Goal: Task Accomplishment & Management: Manage account settings

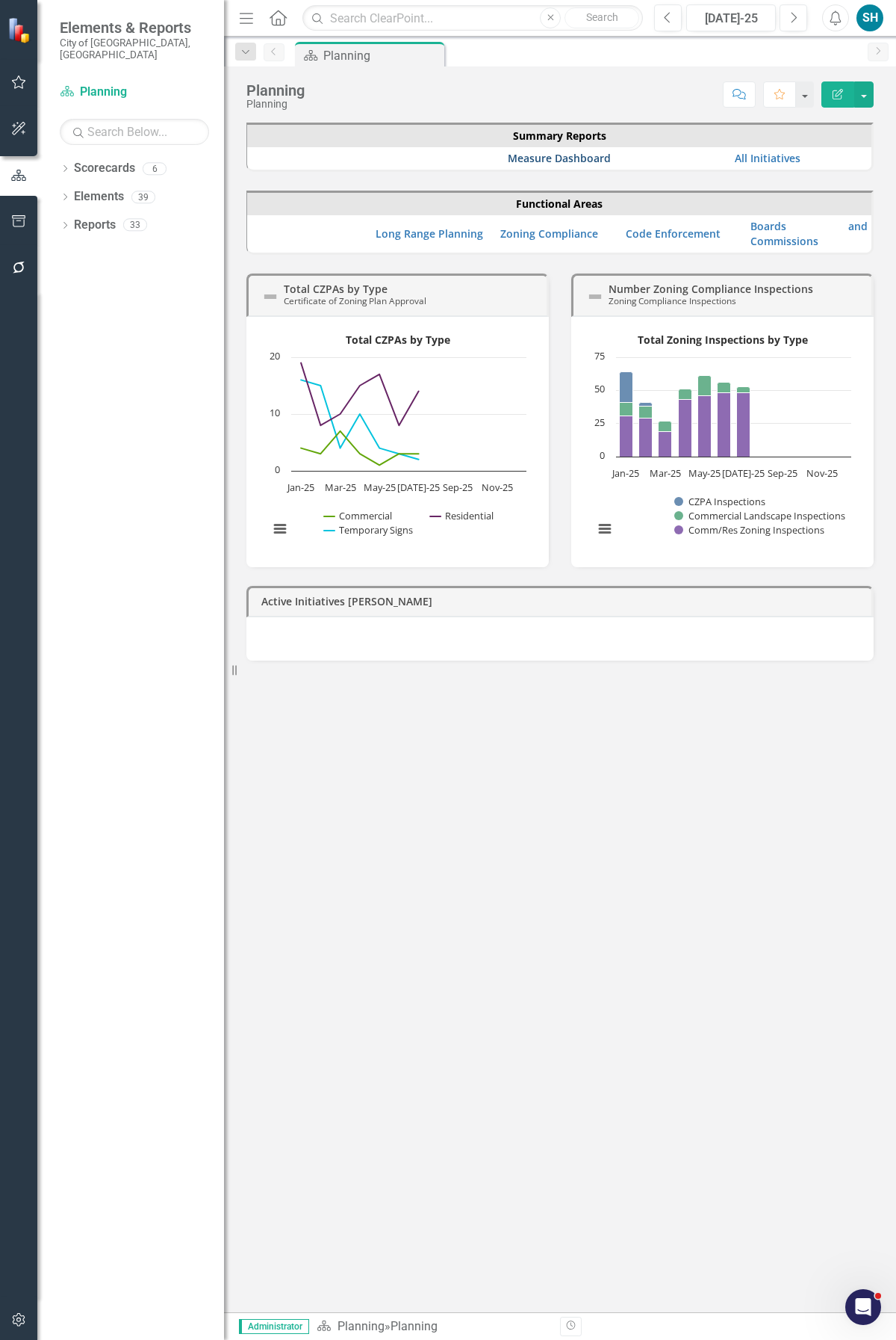
click at [571, 157] on link "Measure Dashboard" at bounding box center [559, 158] width 103 height 14
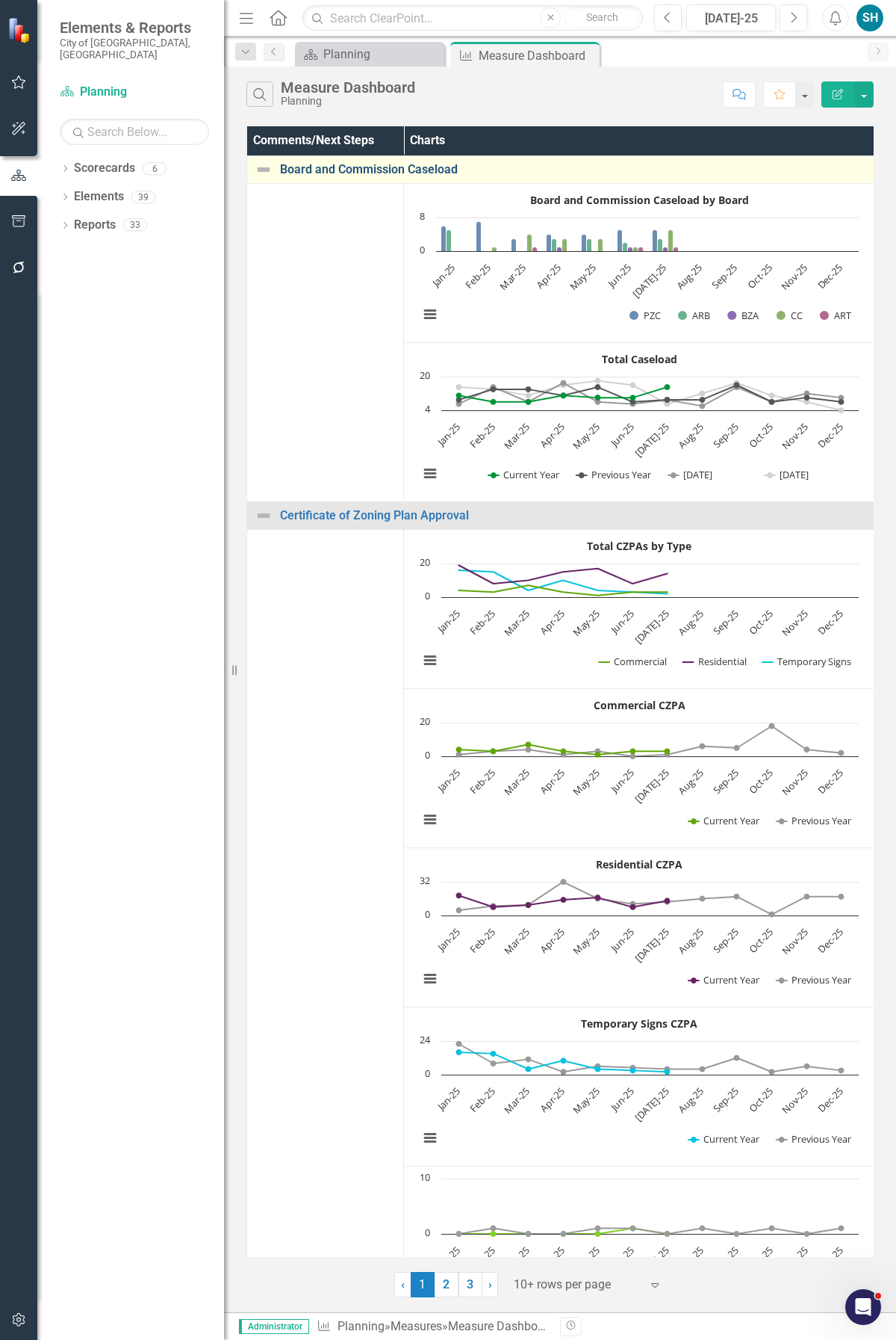
click at [356, 170] on link "Board and Commission Caseload" at bounding box center [573, 169] width 587 height 13
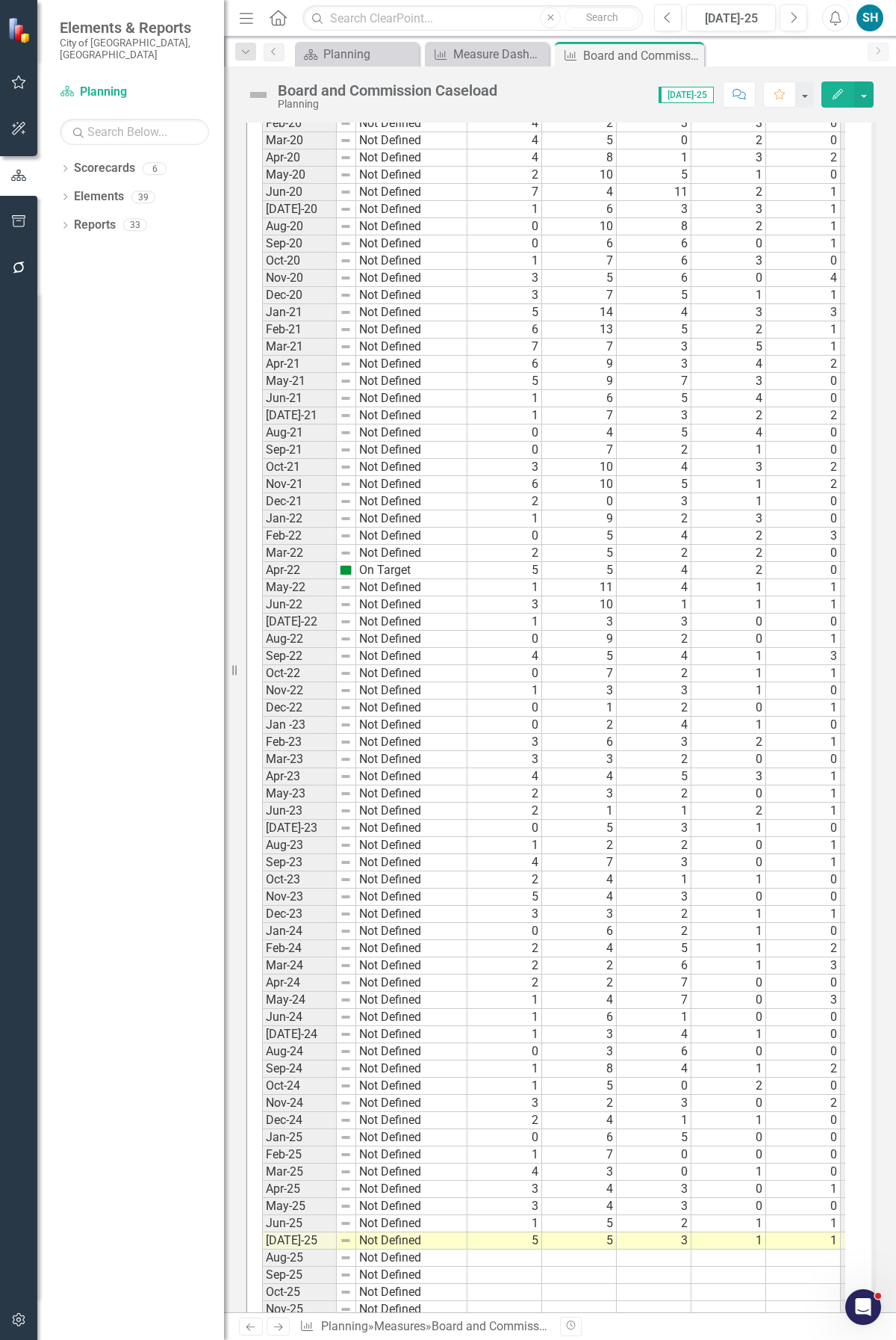
scroll to position [1764, 0]
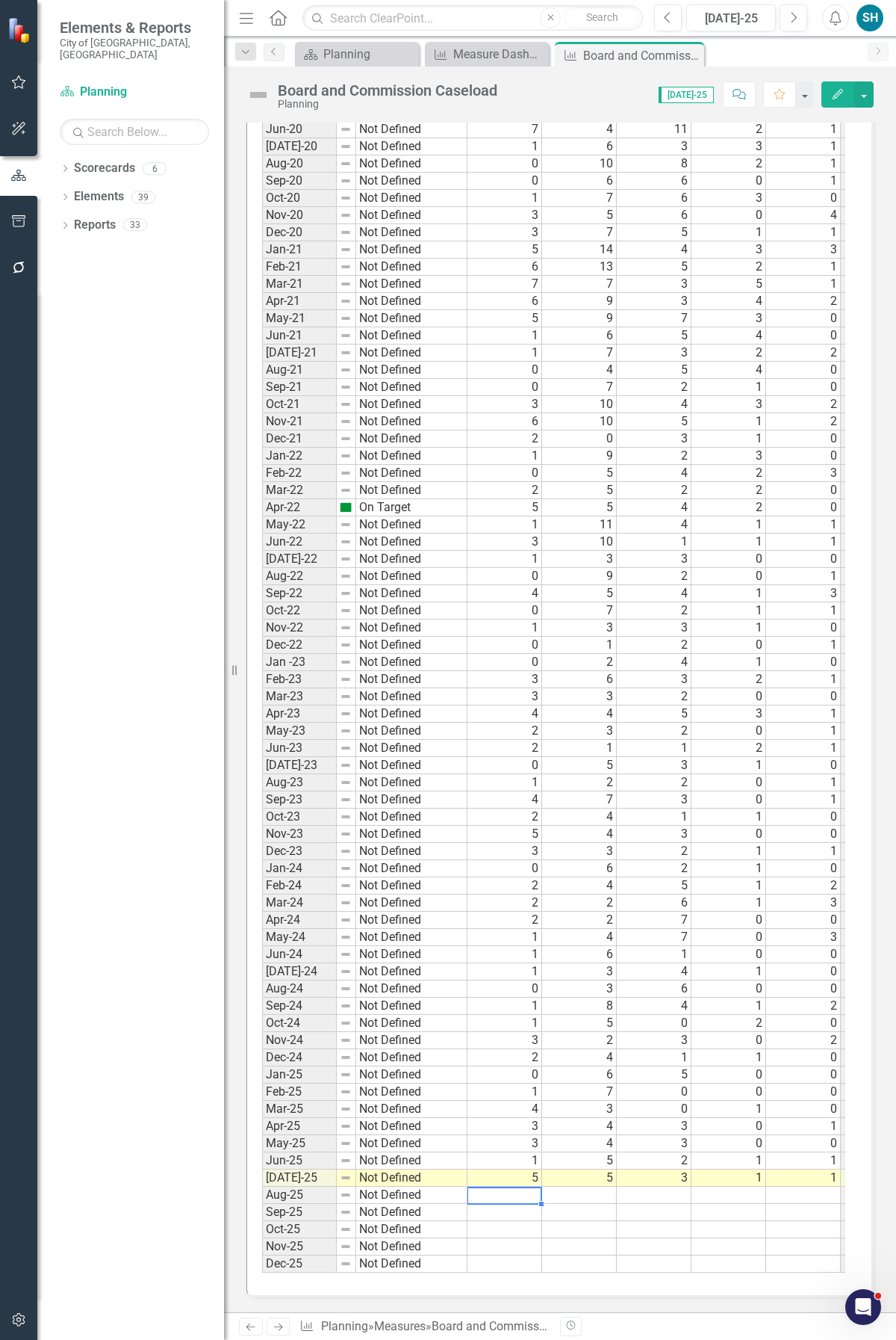
click at [523, 1187] on td at bounding box center [505, 1195] width 75 height 17
type textarea "0"
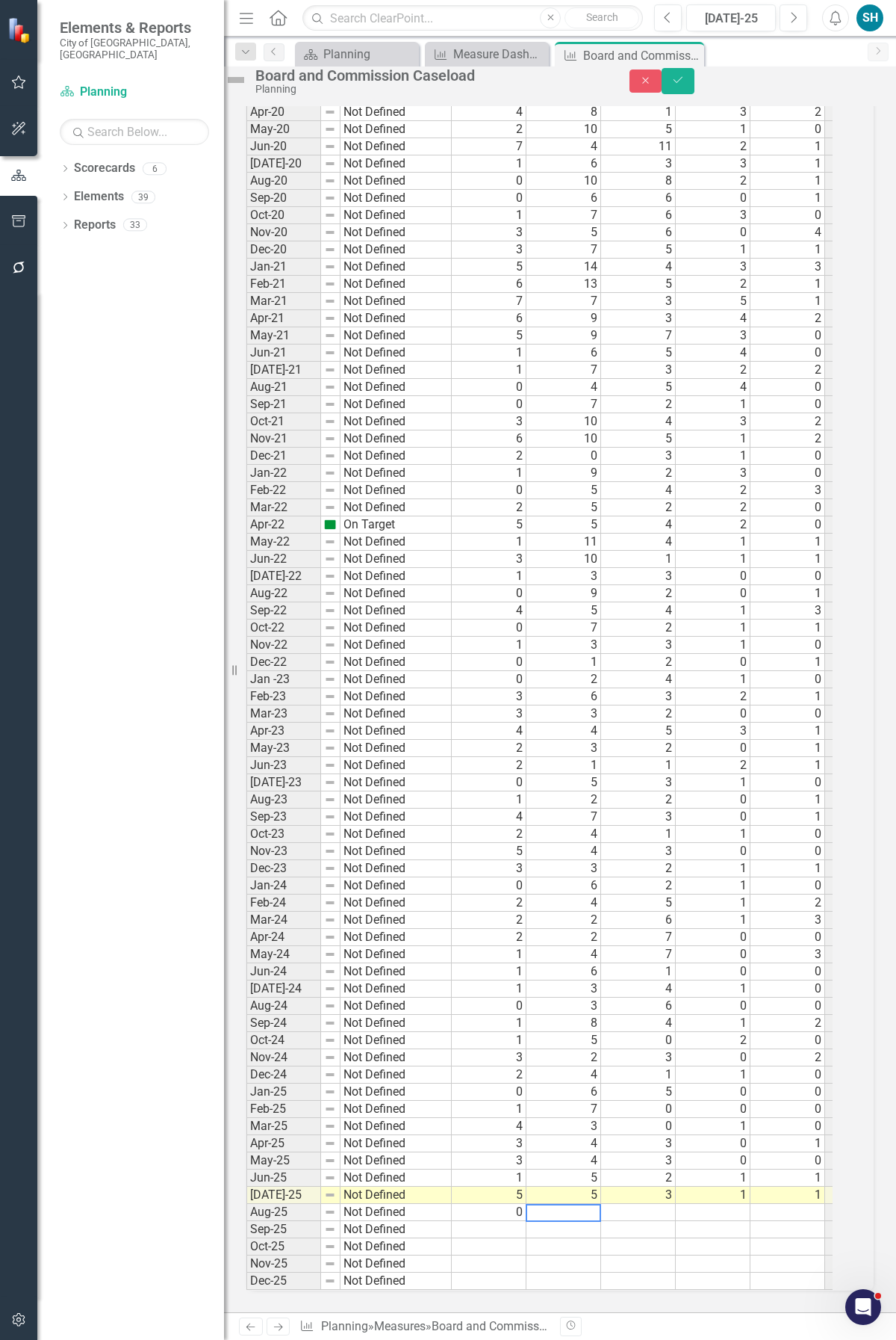
type textarea "0"
click at [583, 1204] on td at bounding box center [564, 1212] width 75 height 17
type textarea "1"
type textarea "4"
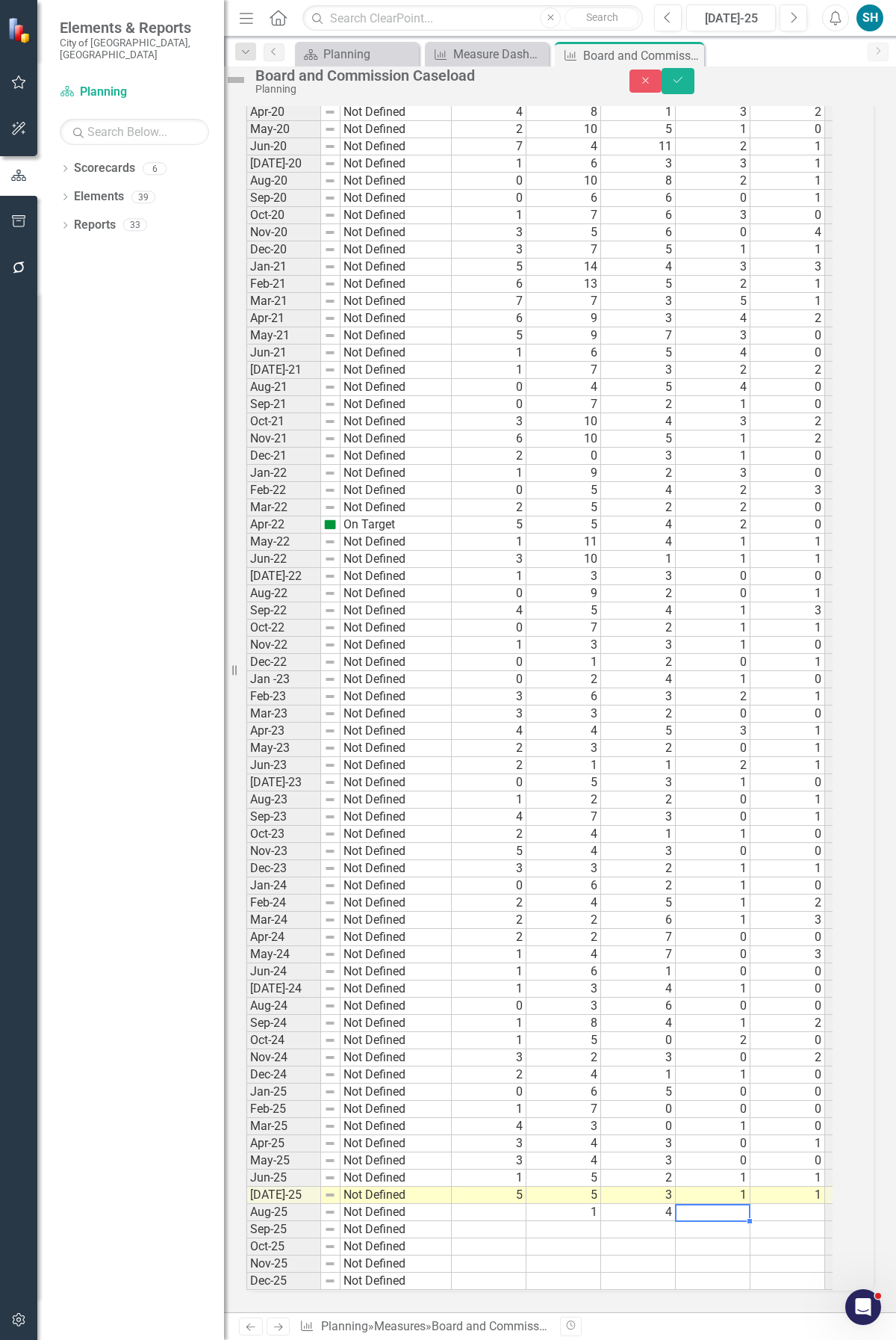
type textarea "1"
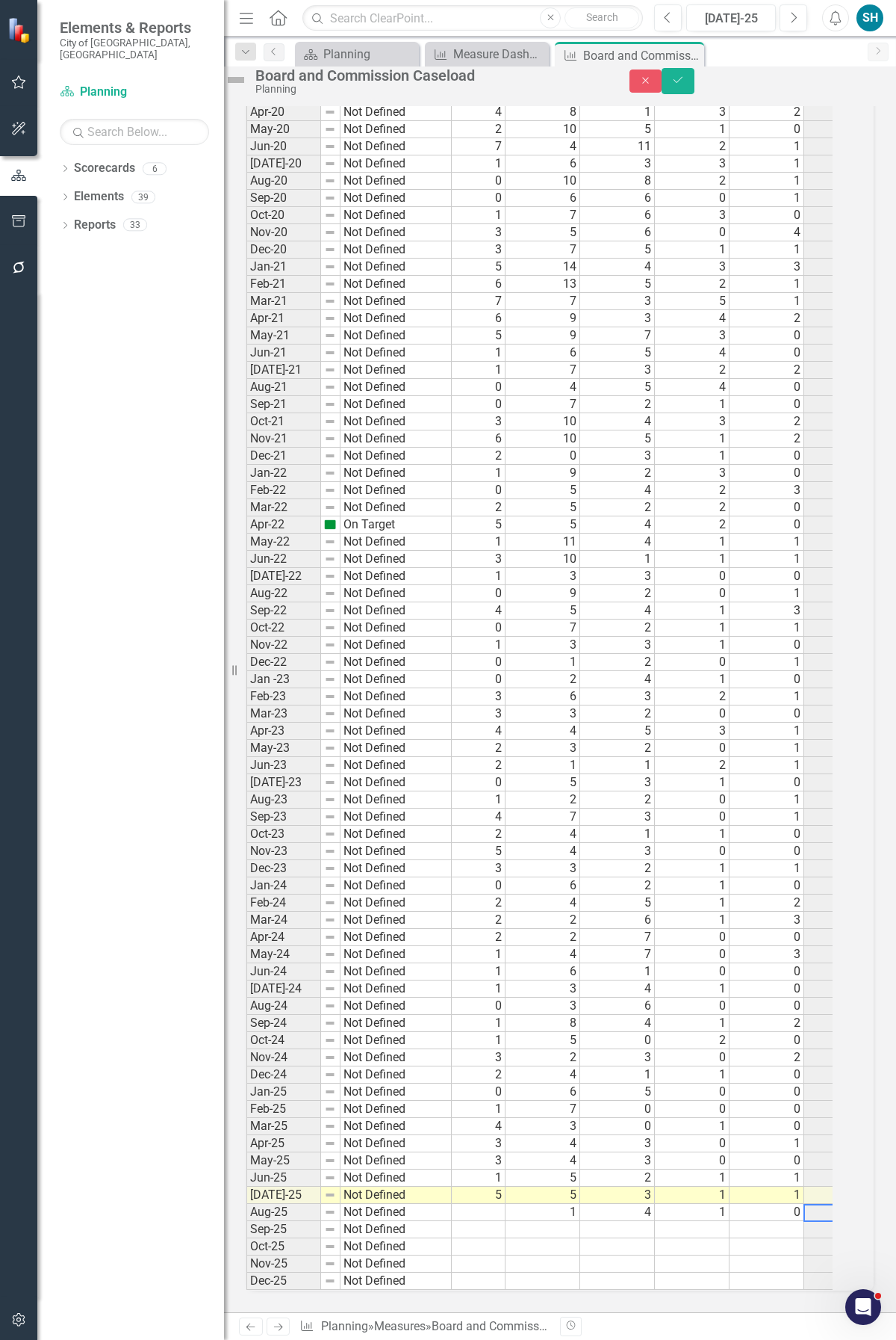
scroll to position [0, 0]
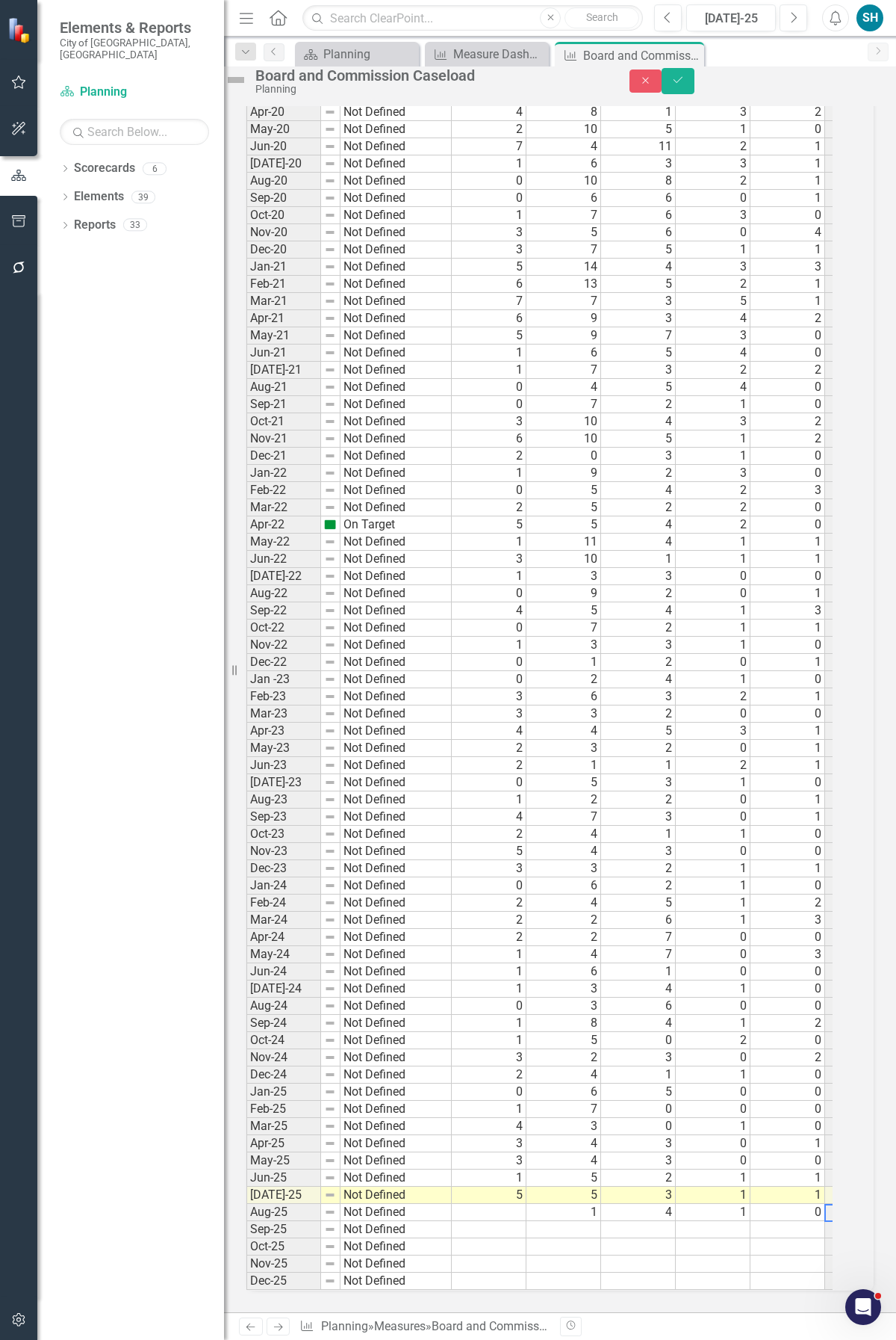
click at [527, 1204] on td at bounding box center [489, 1212] width 75 height 17
type textarea "1"
click at [695, 93] on button "Save" at bounding box center [678, 81] width 33 height 26
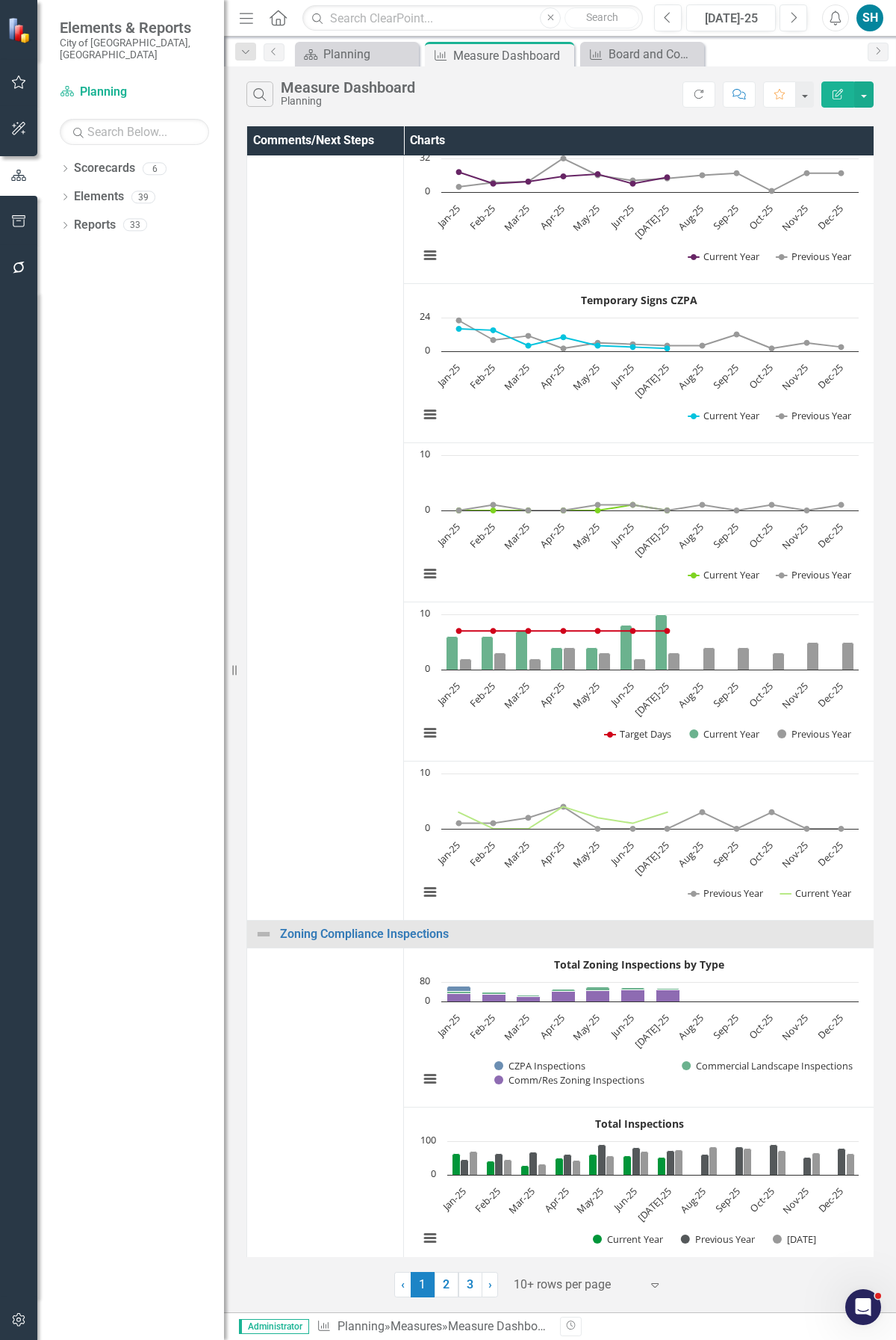
scroll to position [744, 0]
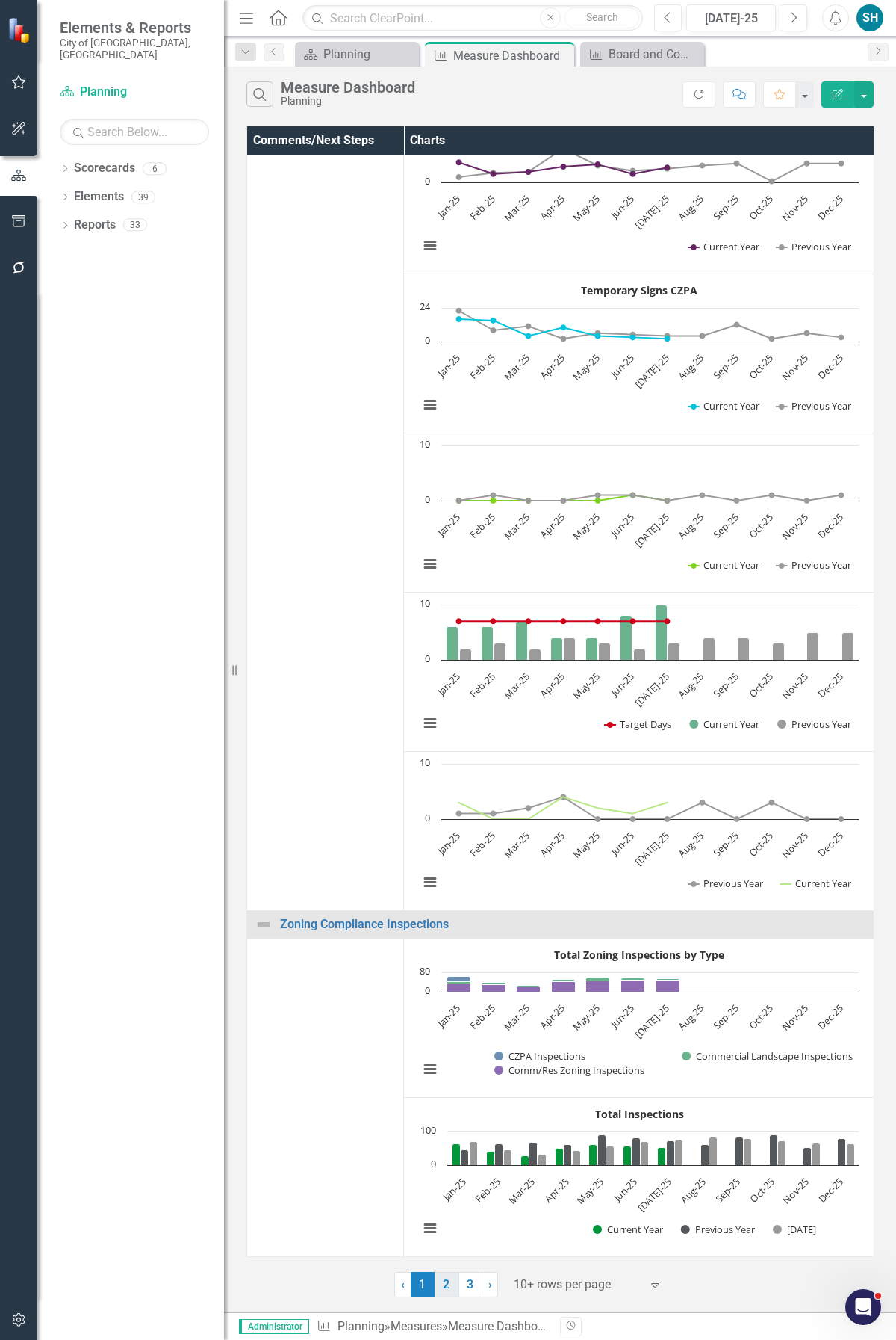
click at [446, 1291] on link "2" at bounding box center [446, 1285] width 24 height 25
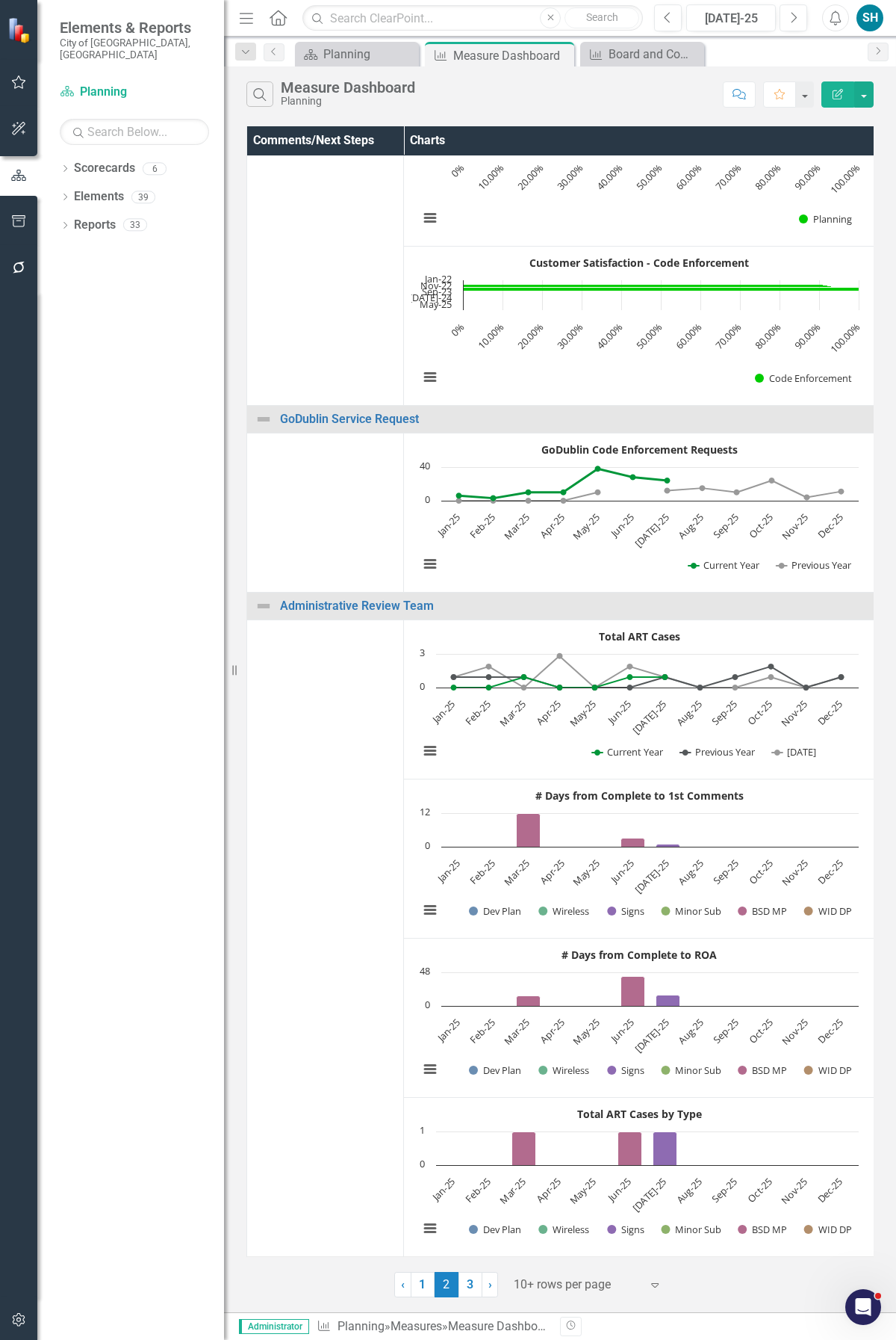
scroll to position [772, 0]
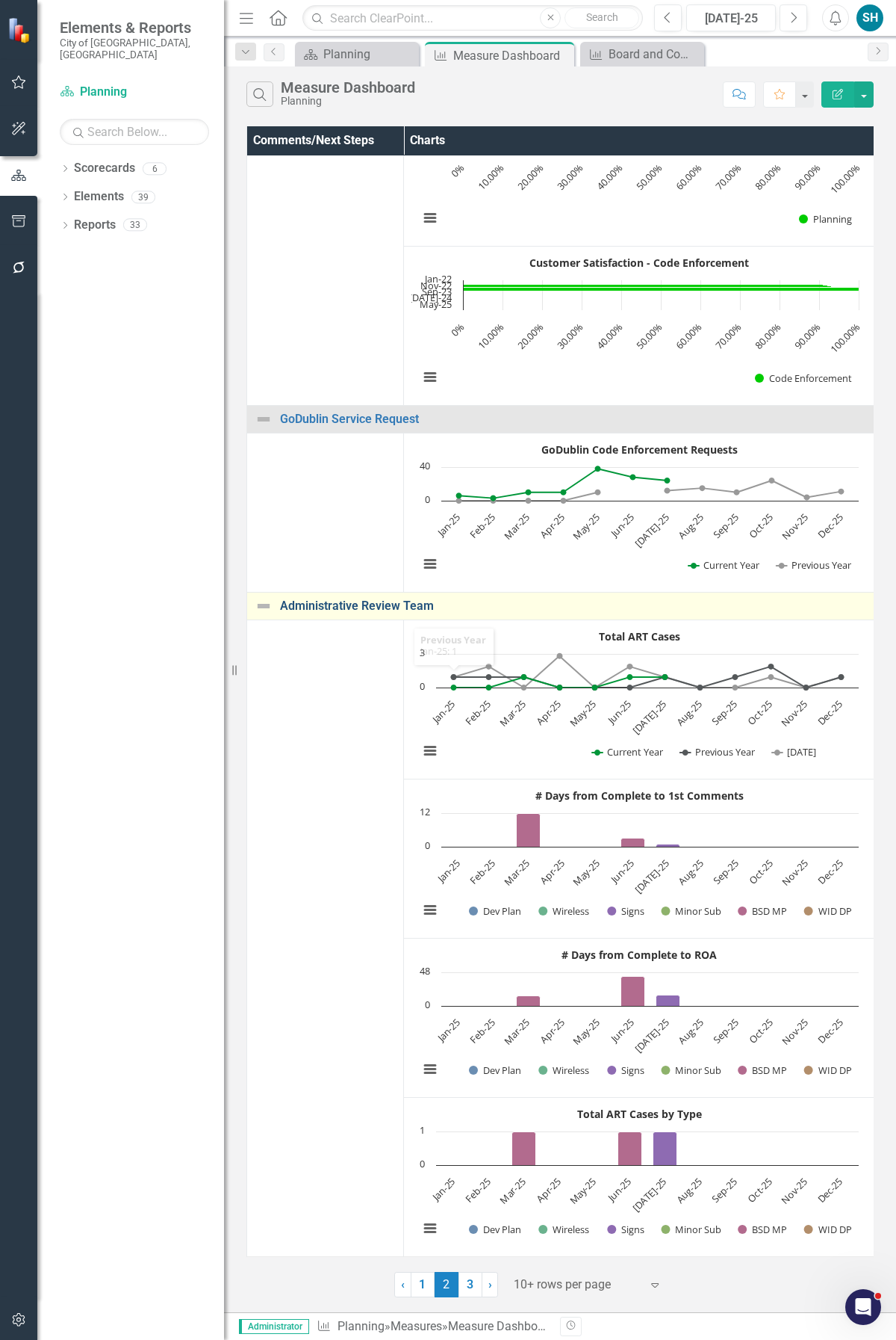
click at [399, 599] on link "Administrative Review Team" at bounding box center [573, 606] width 587 height 13
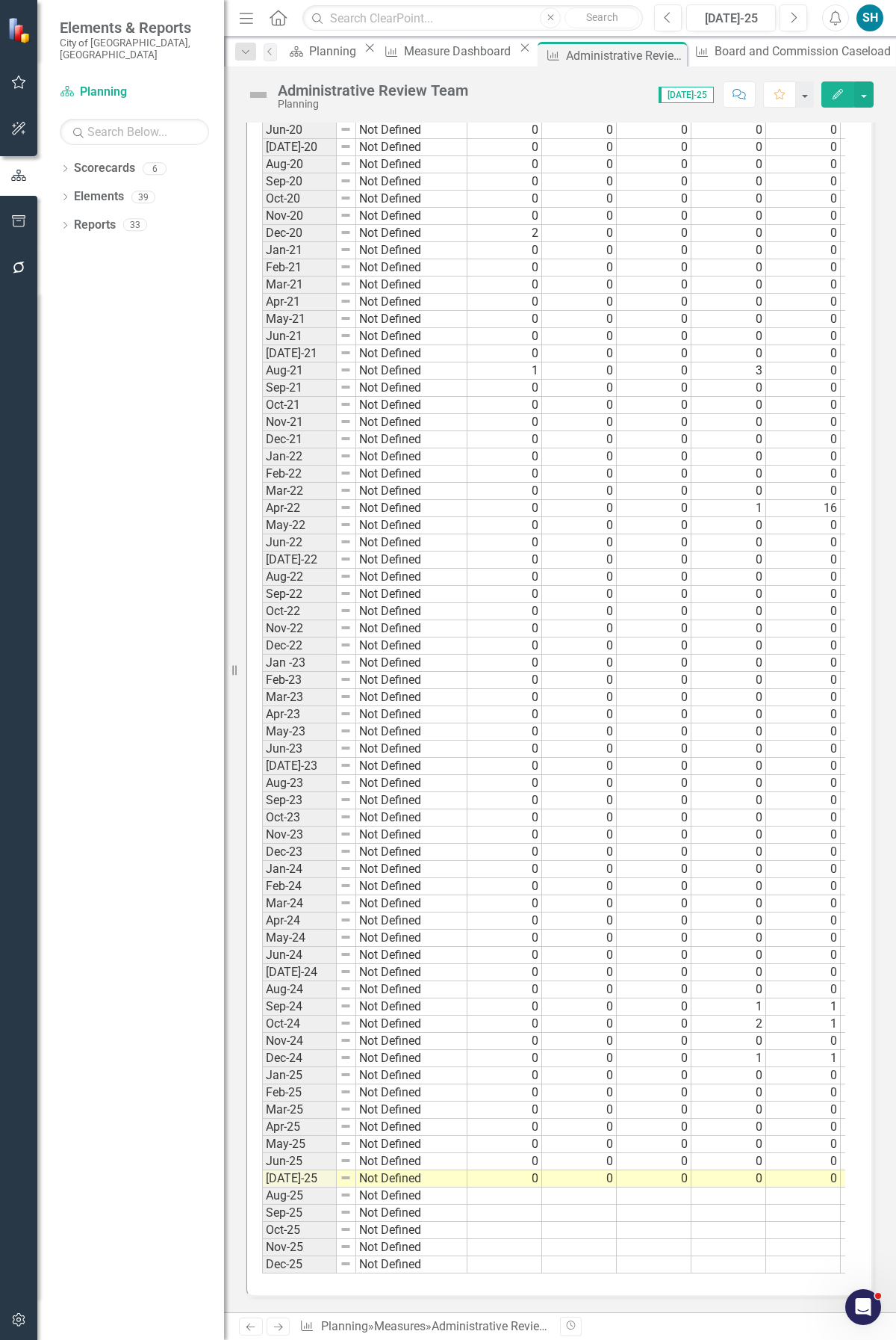
scroll to position [1985, 0]
click at [731, 1187] on td at bounding box center [730, 1195] width 75 height 17
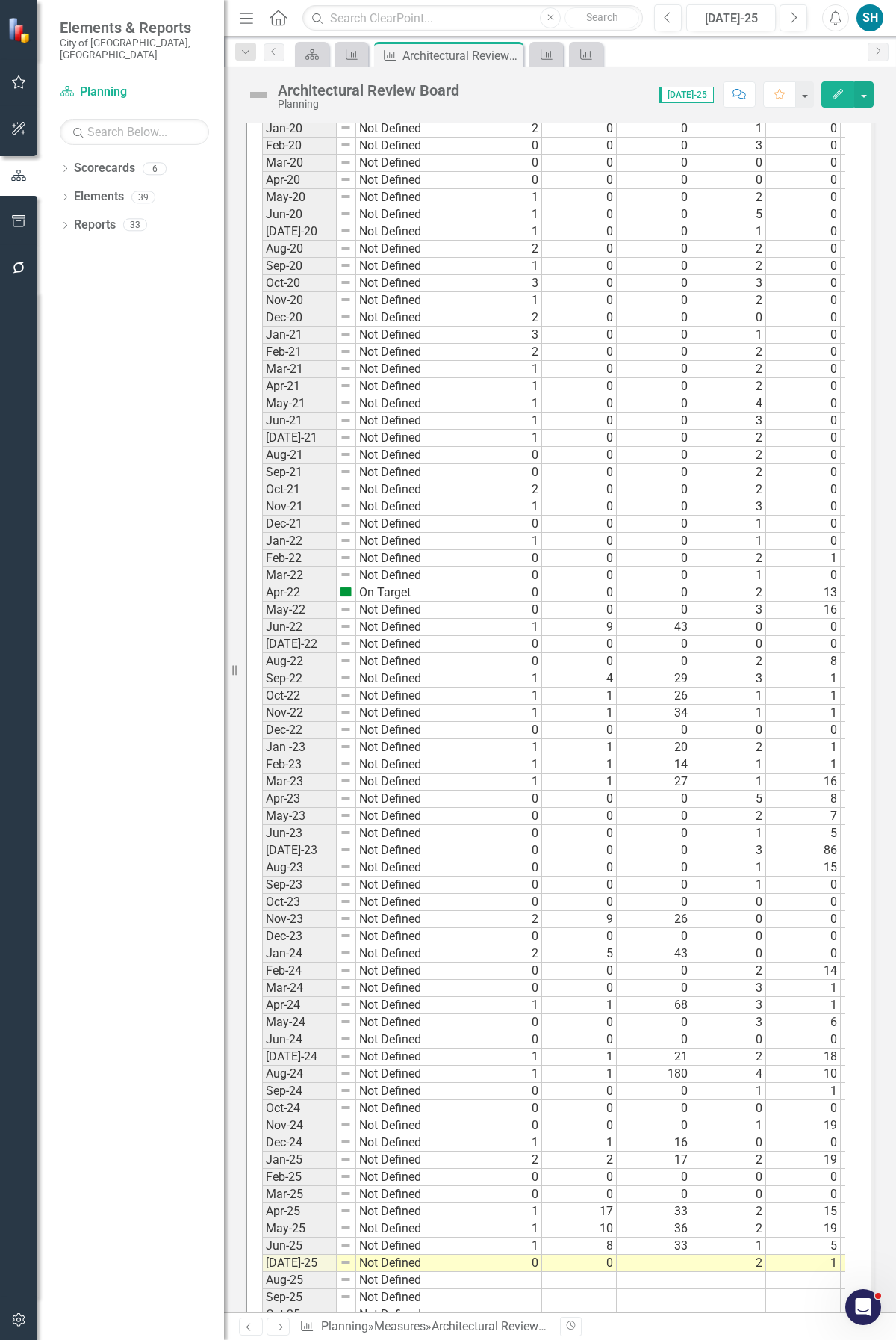
scroll to position [2092, 0]
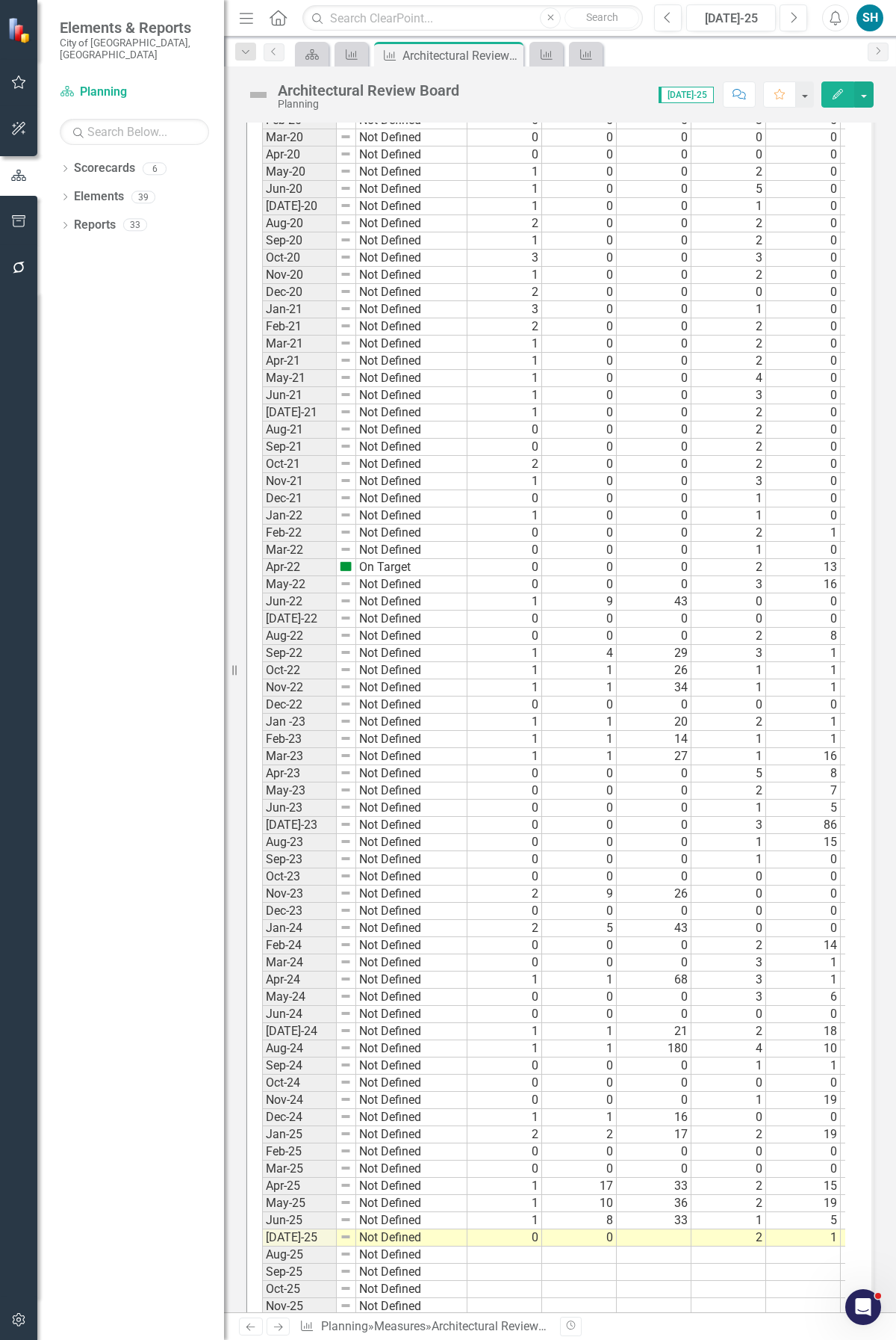
click at [654, 1242] on td at bounding box center [655, 1237] width 75 height 17
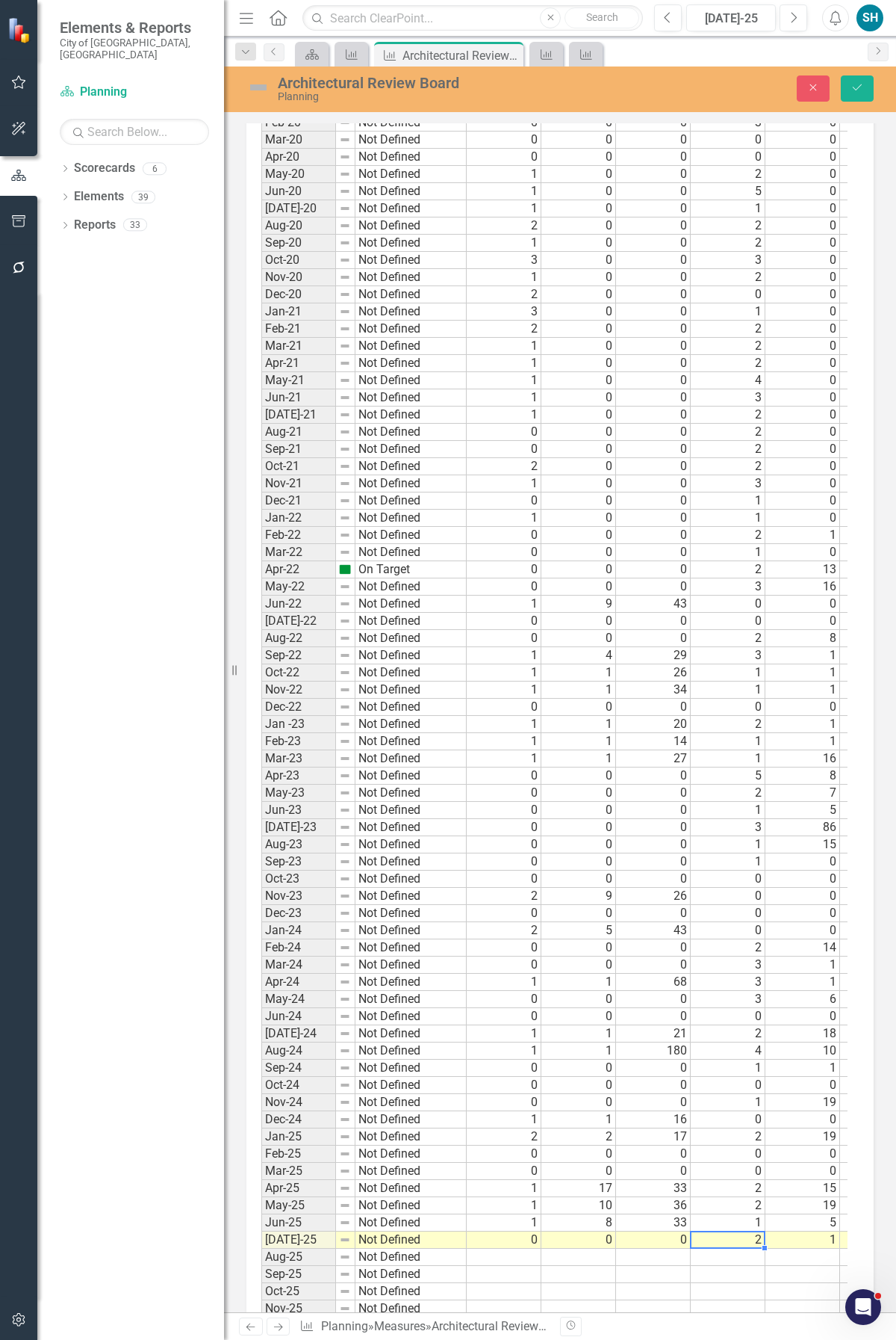
click at [524, 1256] on td at bounding box center [504, 1257] width 75 height 17
type textarea "0"
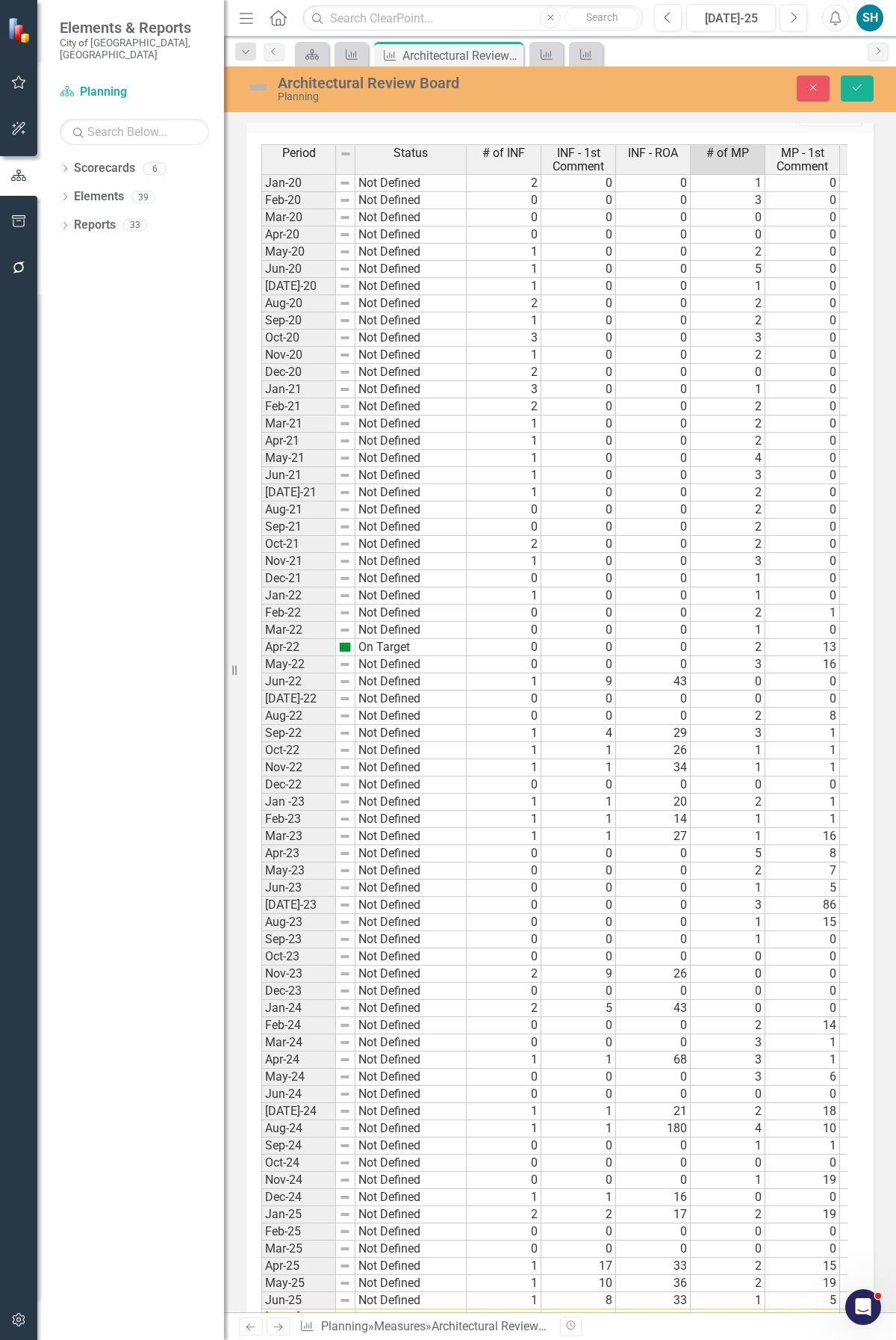
scroll to position [2163, 0]
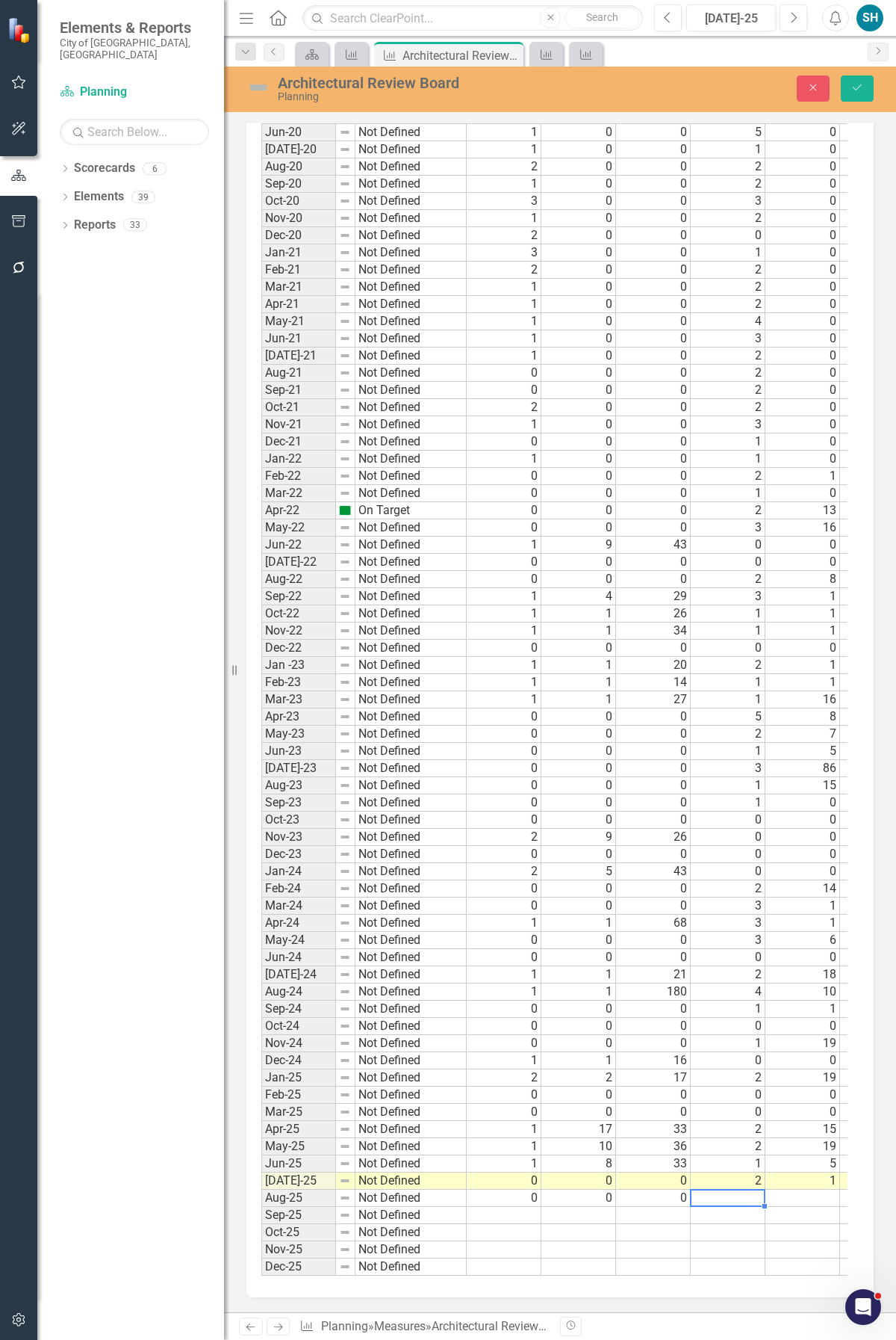
type textarea "4"
click at [801, 1190] on td at bounding box center [803, 1198] width 75 height 17
type textarea "11"
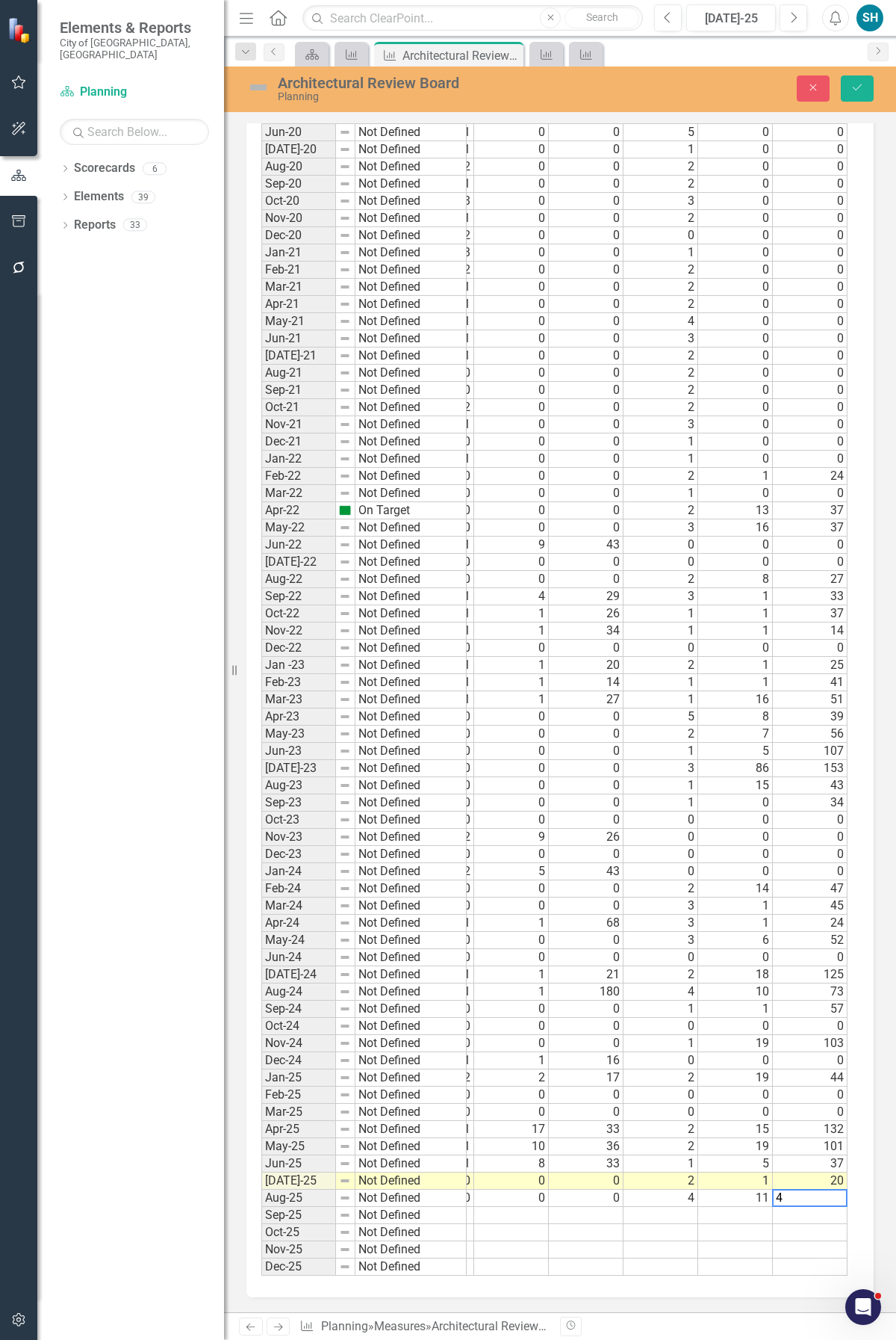
type textarea "44"
type textarea "0"
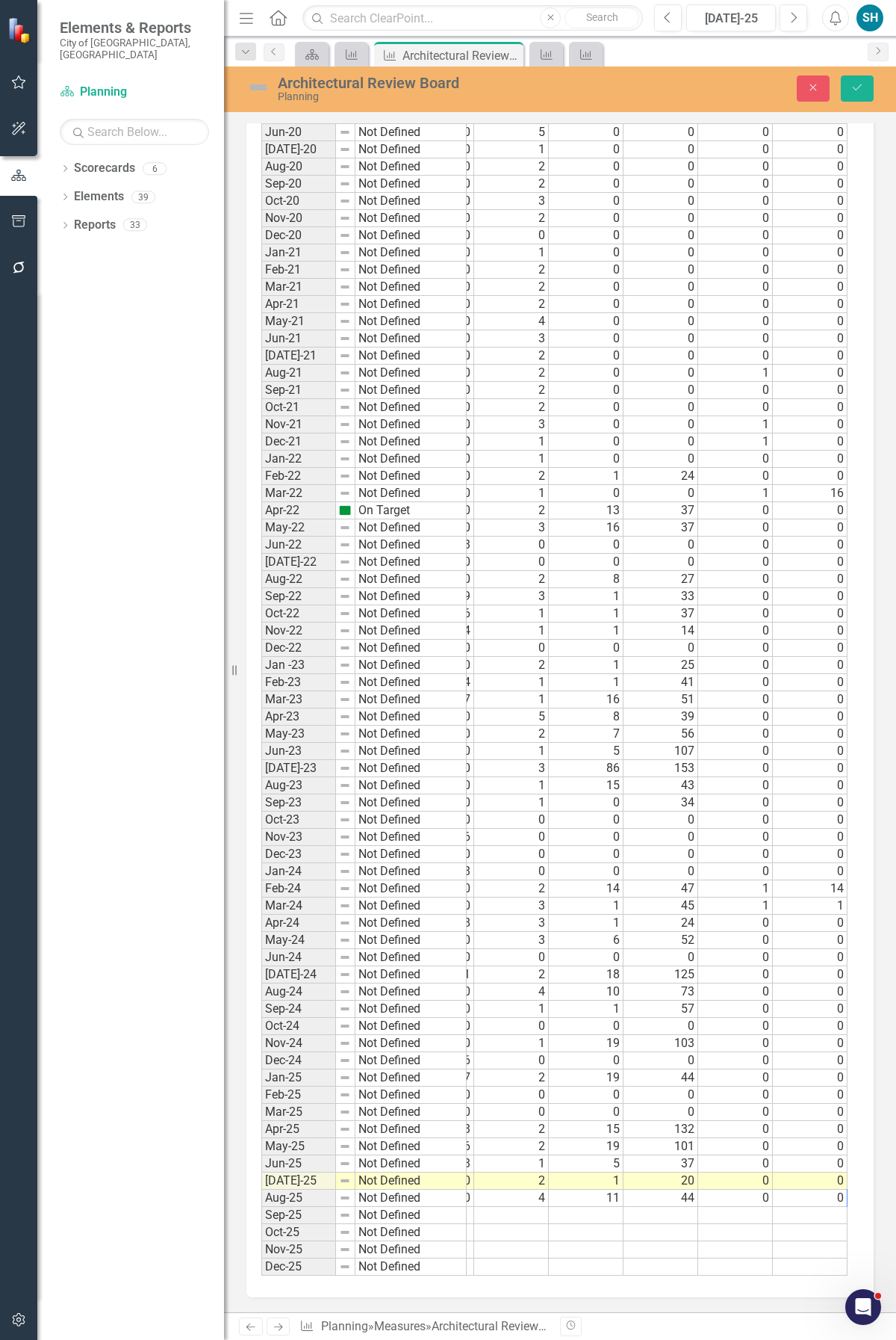
scroll to position [0, 292]
type textarea "0"
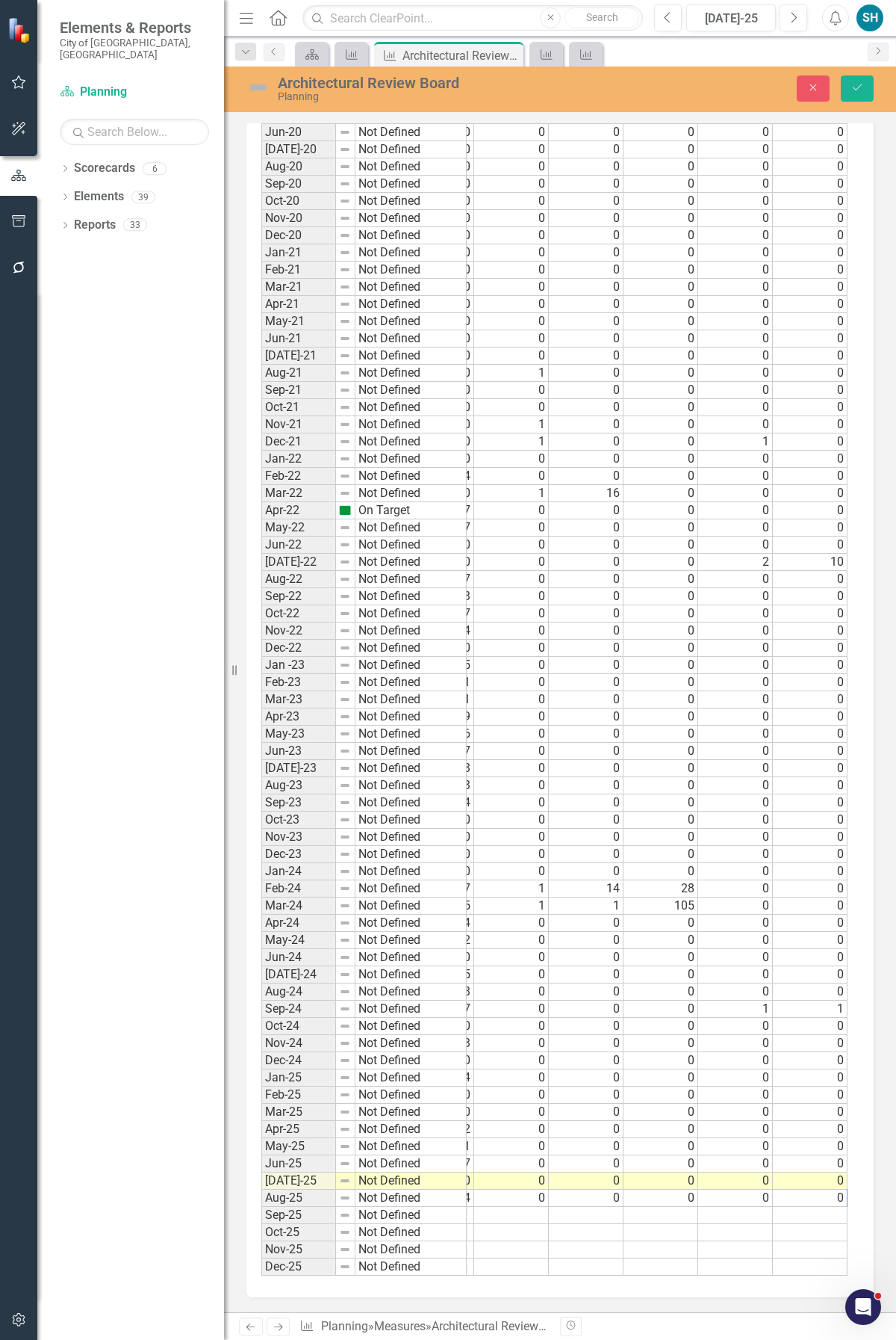
scroll to position [0, 515]
type textarea "0"
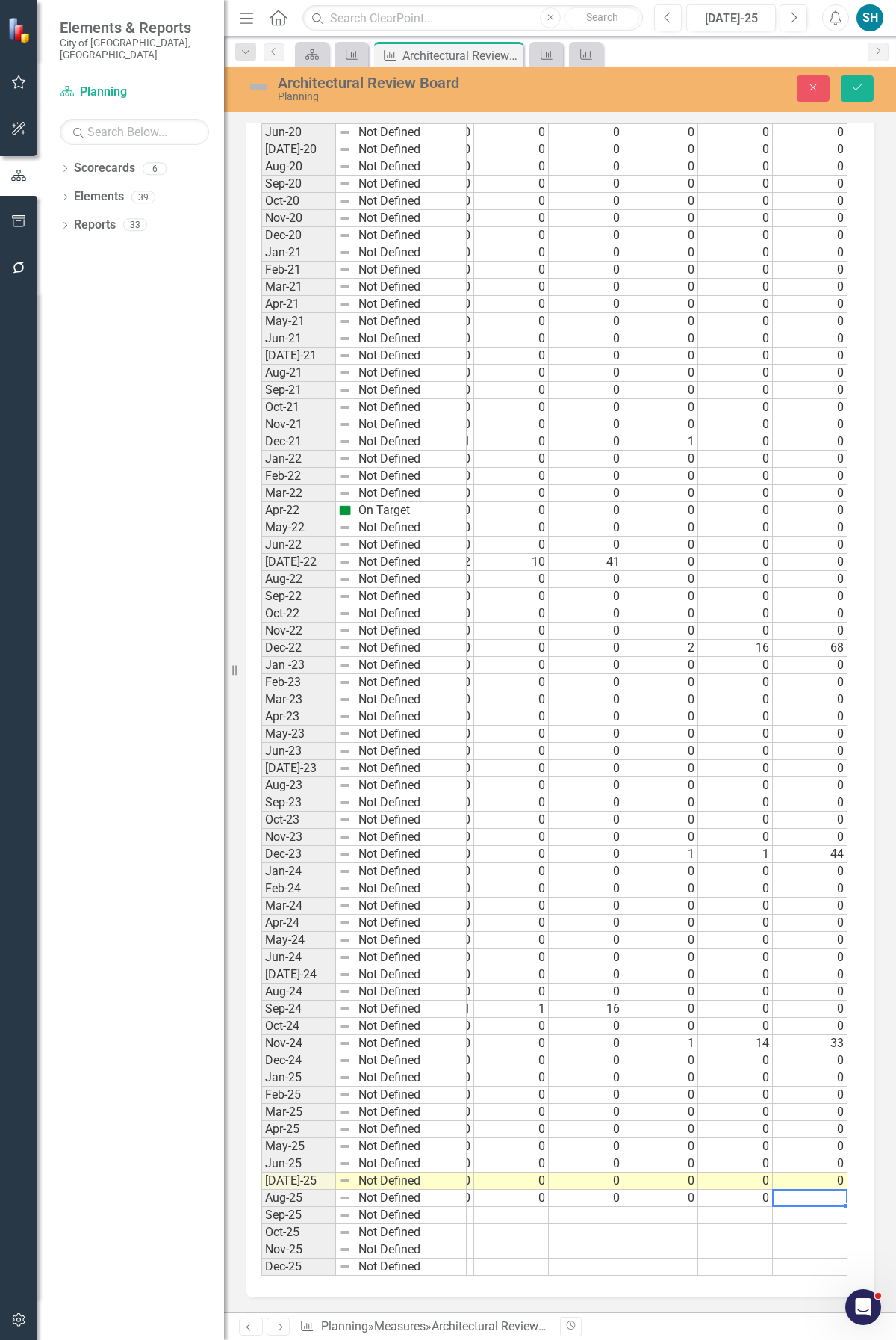
scroll to position [0, 740]
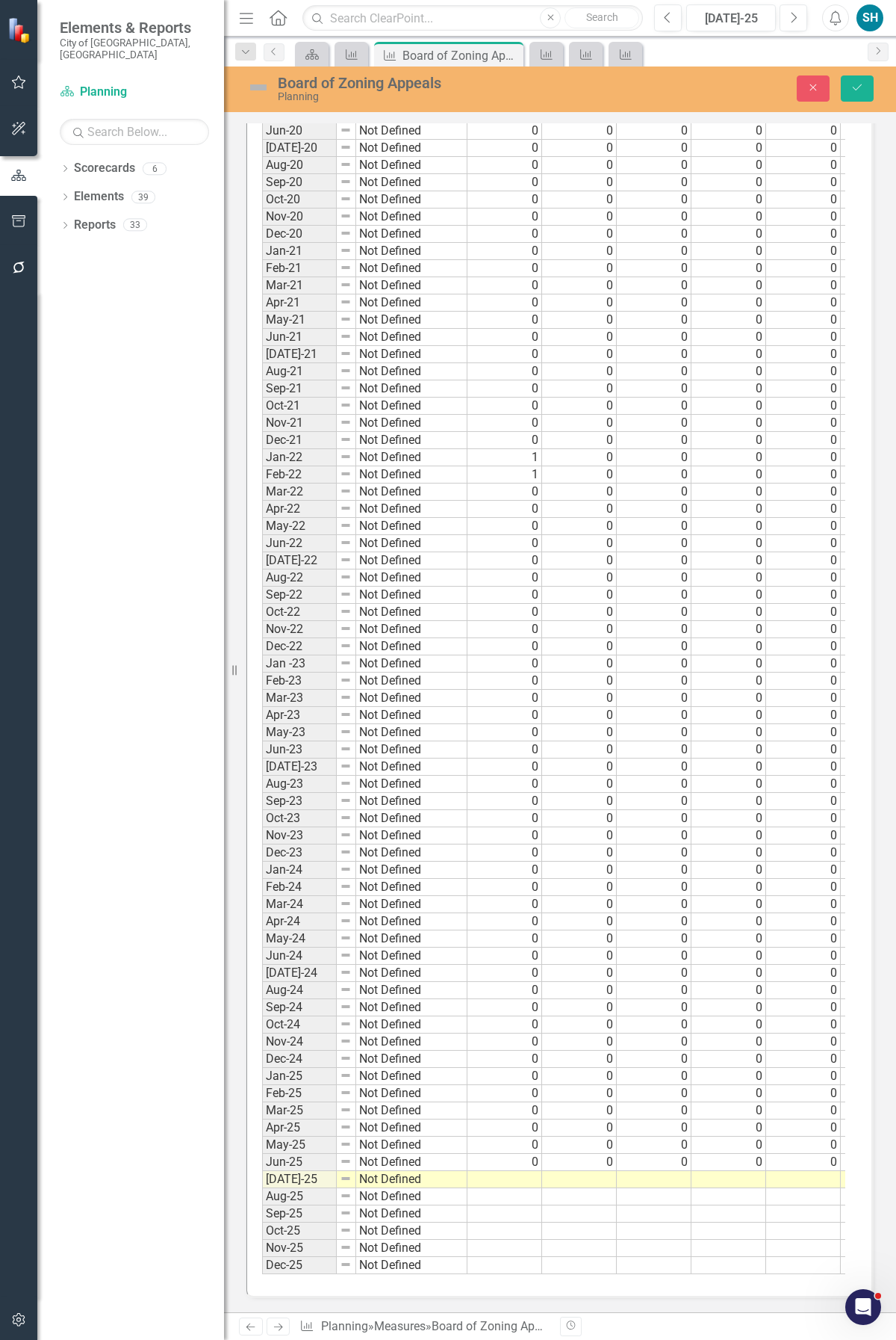
scroll to position [2272, 0]
click at [494, 1171] on td at bounding box center [505, 1179] width 75 height 17
type textarea "0"
type textarea "00"
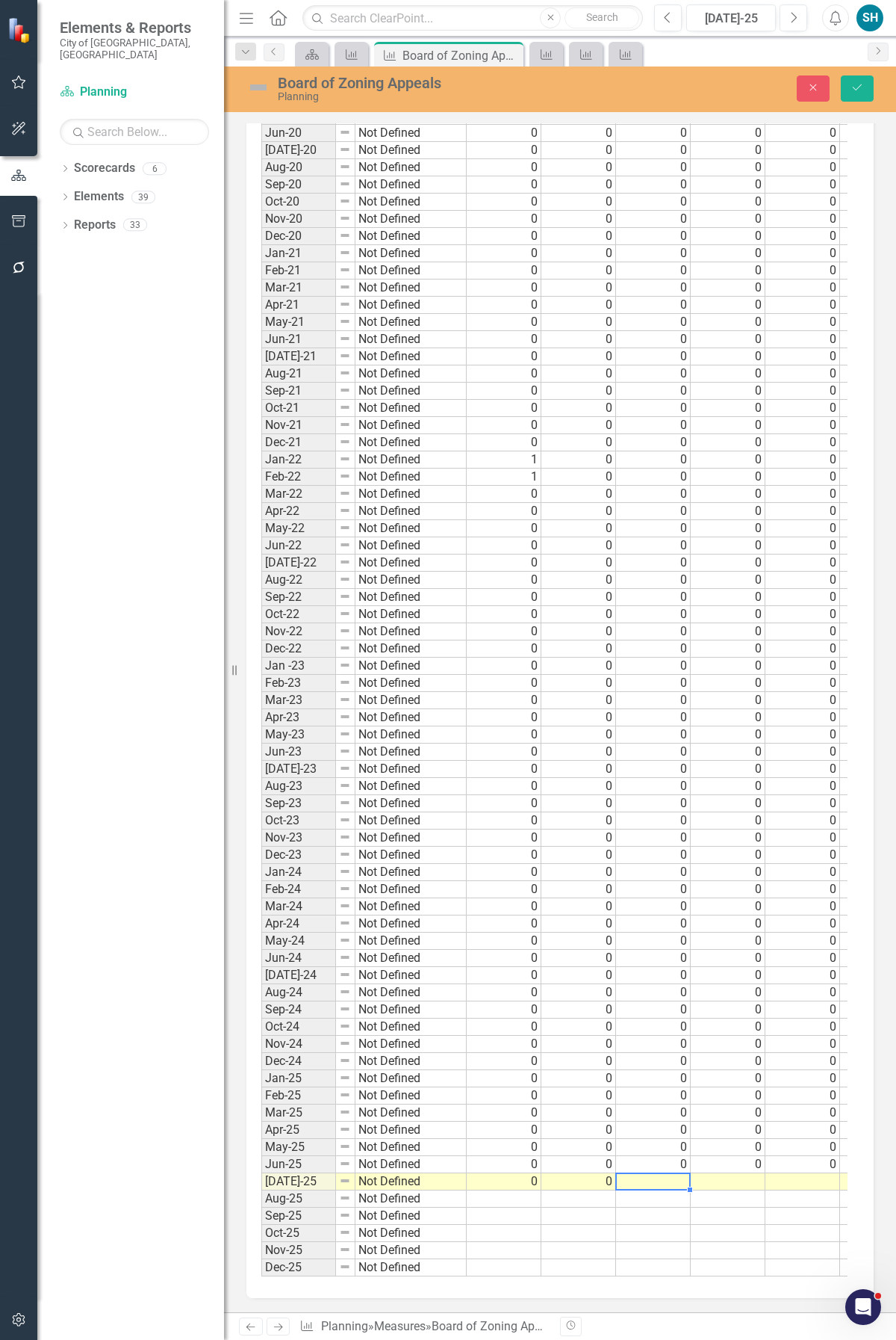
type textarea "0"
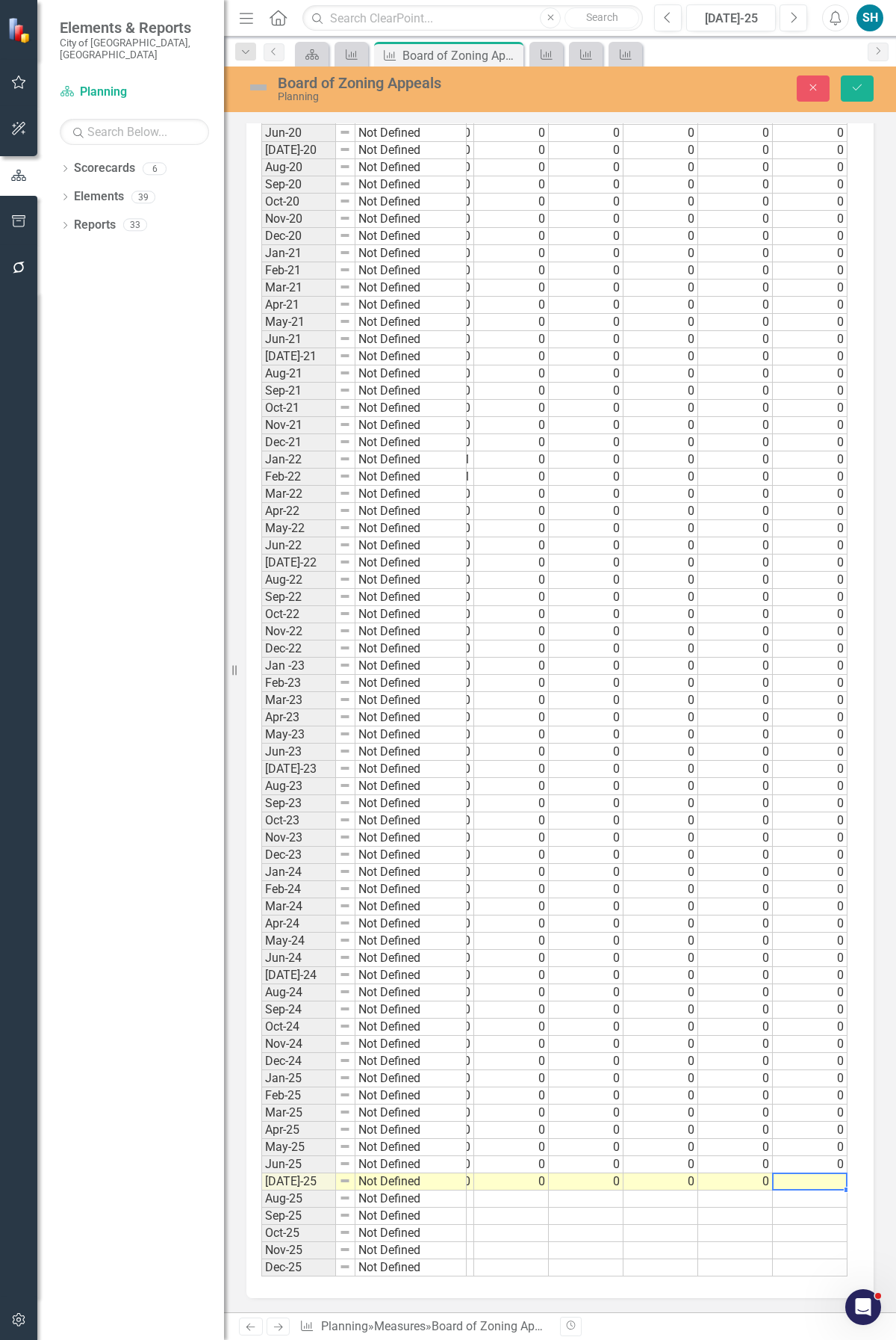
type textarea "0"
type textarea "1"
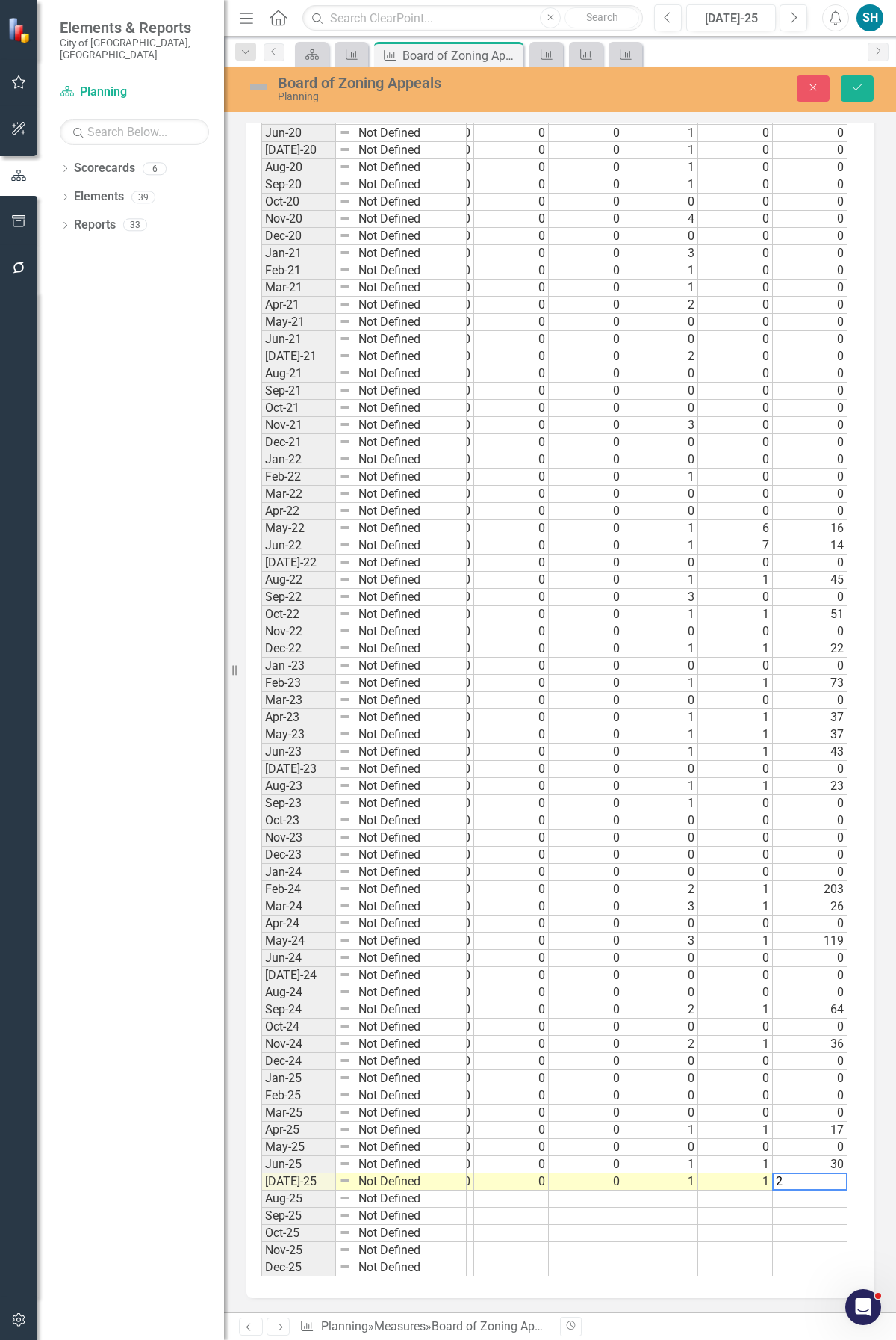
type textarea "27"
type textarea "0"
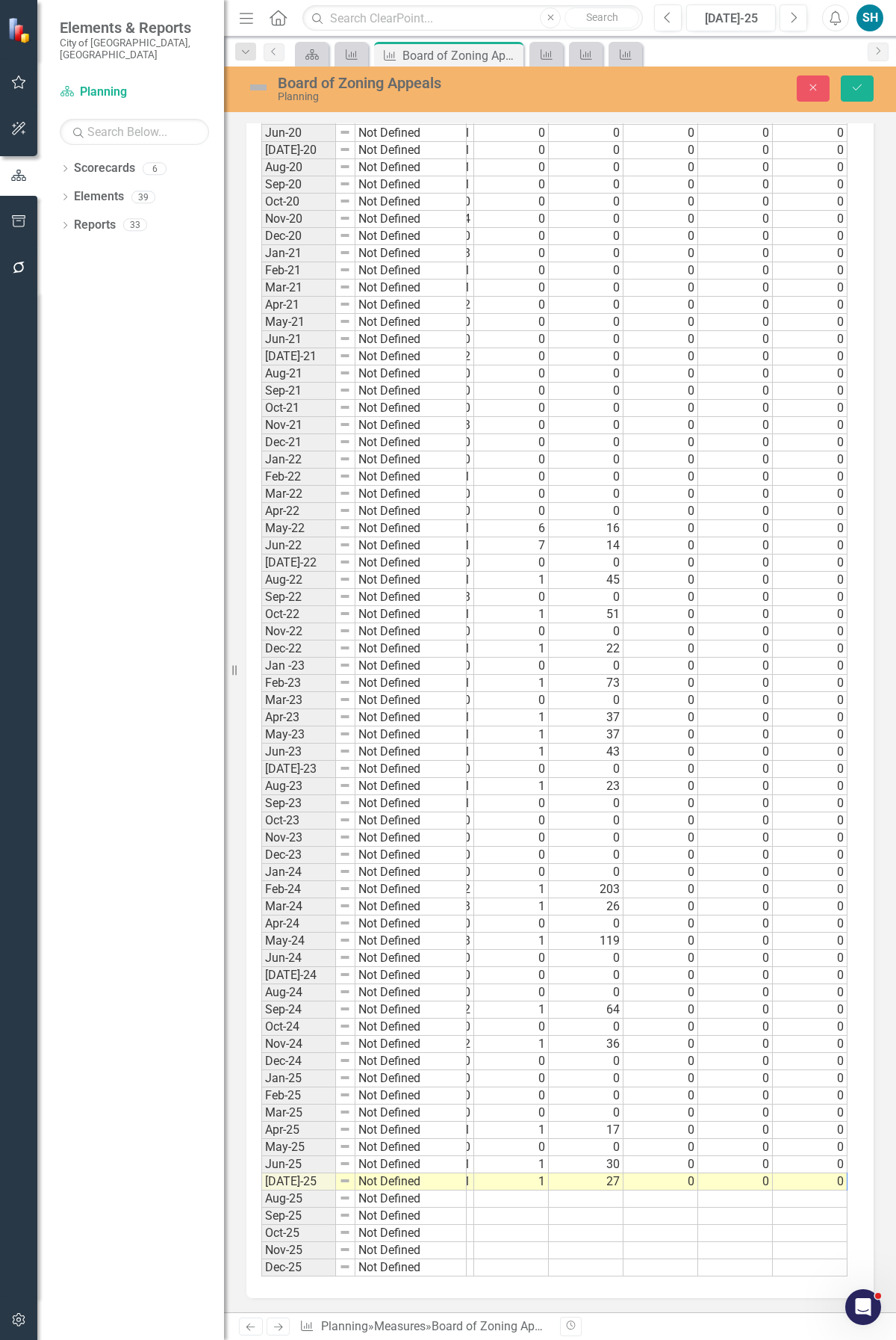
scroll to position [0, 590]
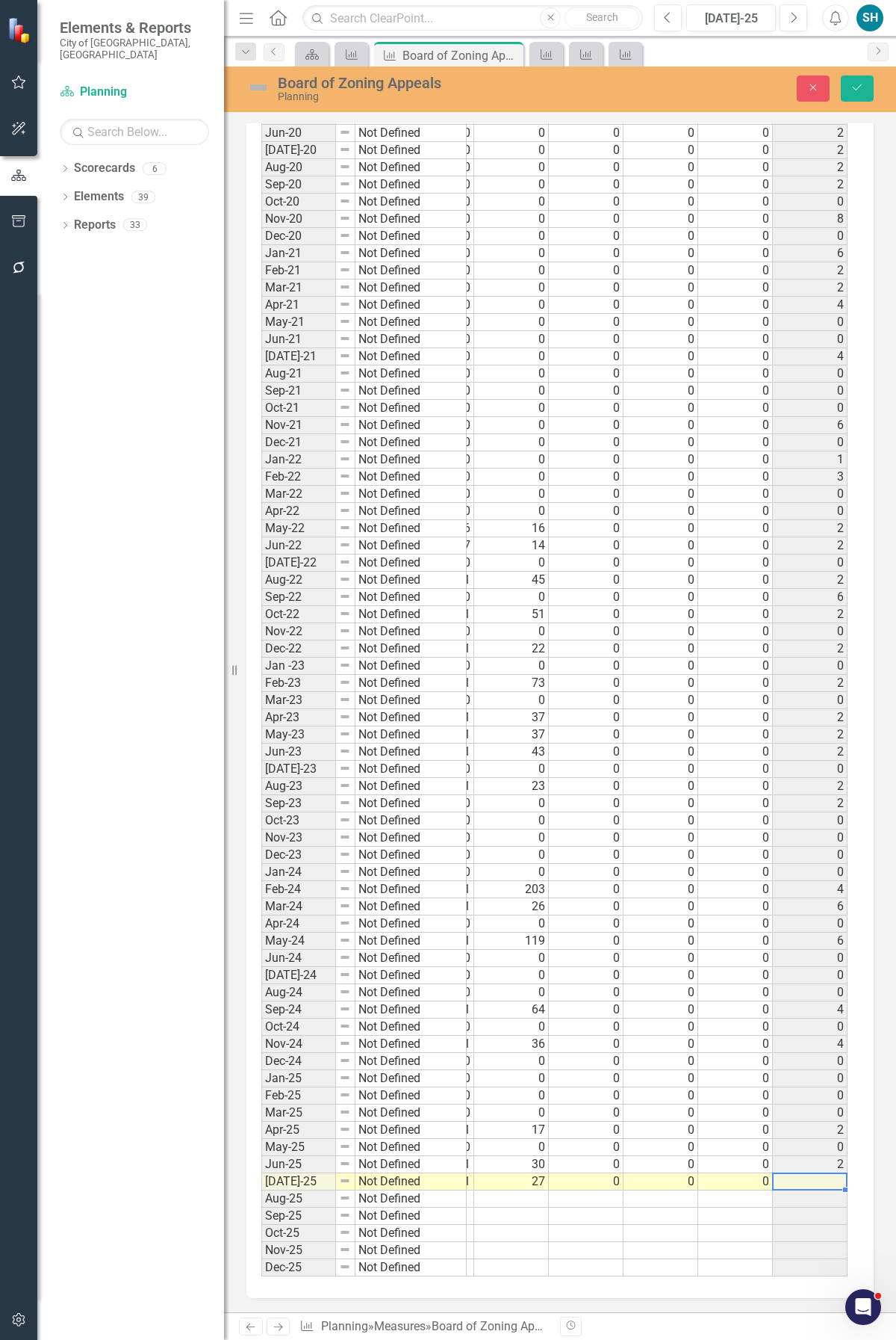
type textarea "0"
click at [524, 1192] on td at bounding box center [511, 1199] width 75 height 17
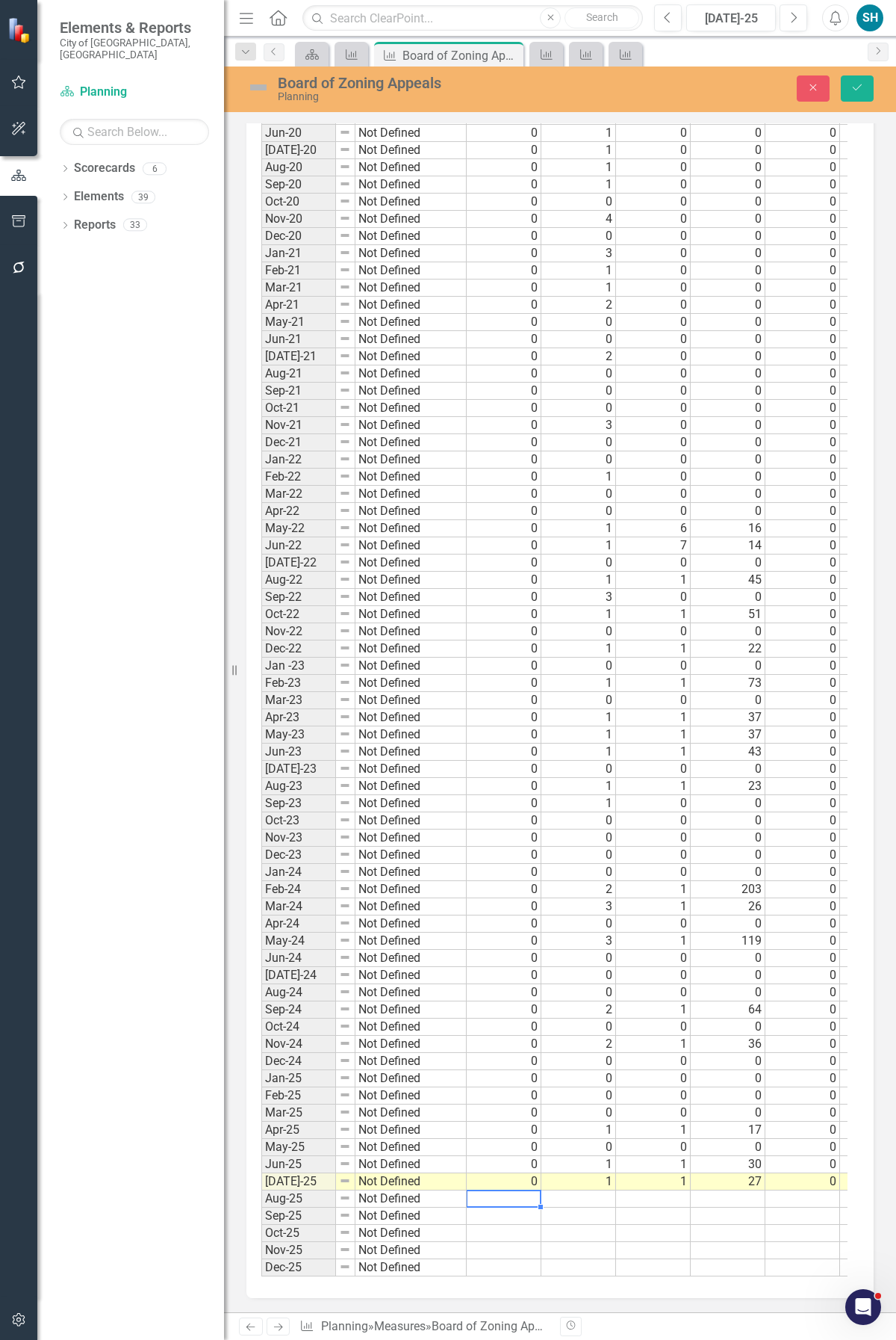
scroll to position [0, 0]
type textarea "0"
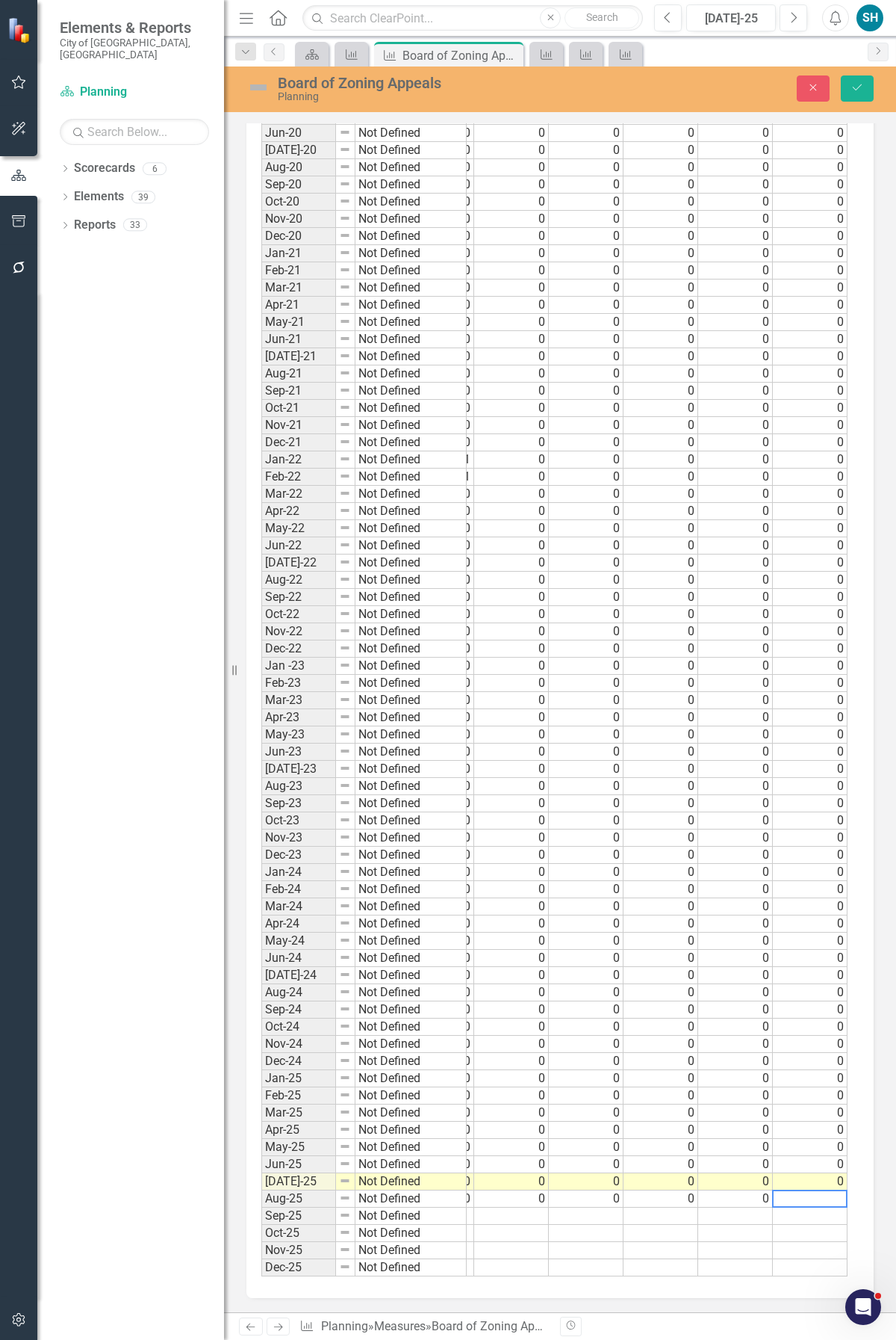
type textarea "0"
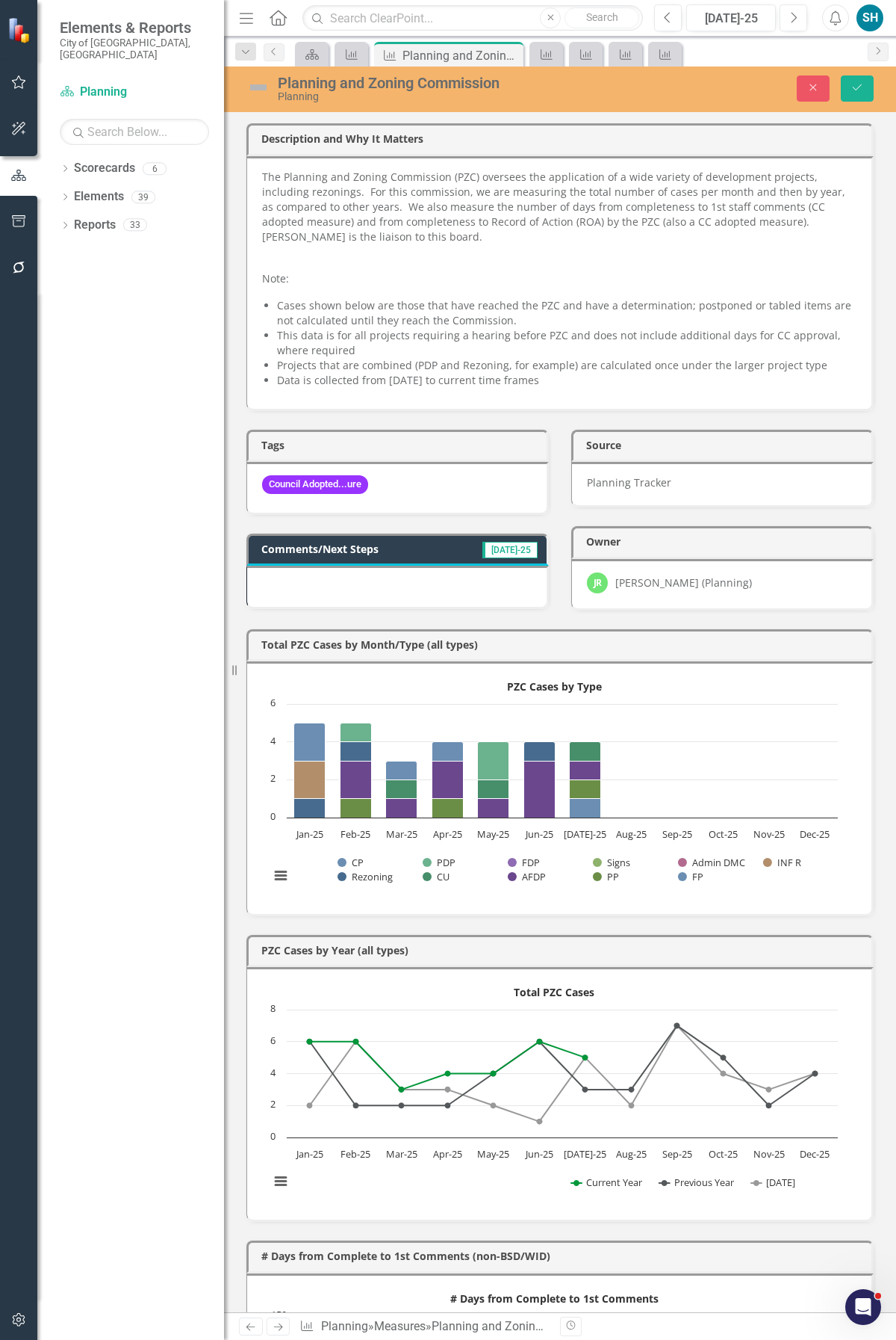
scroll to position [0, 1113]
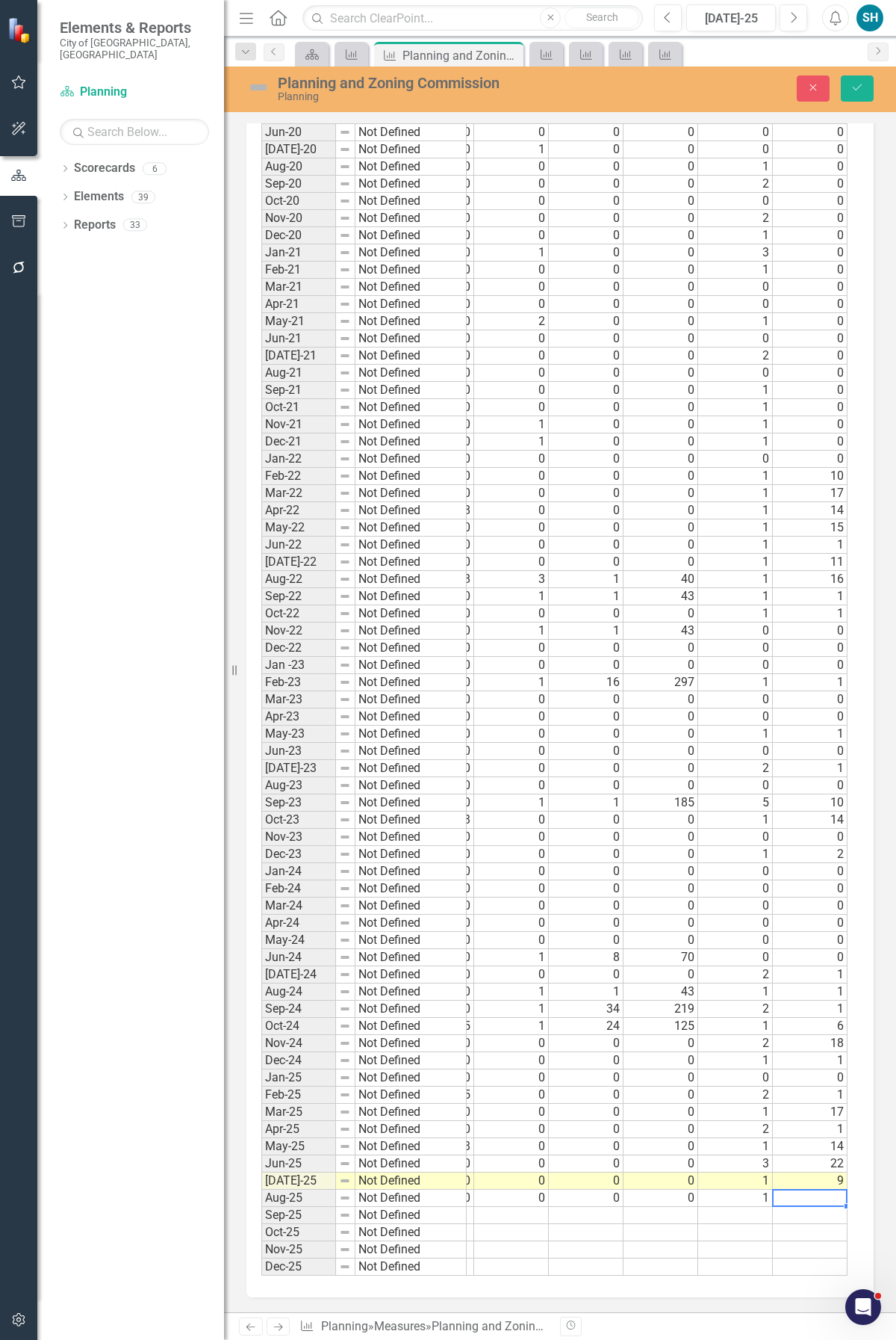
click at [823, 1190] on td at bounding box center [811, 1198] width 75 height 17
type textarea "5"
type textarea "36"
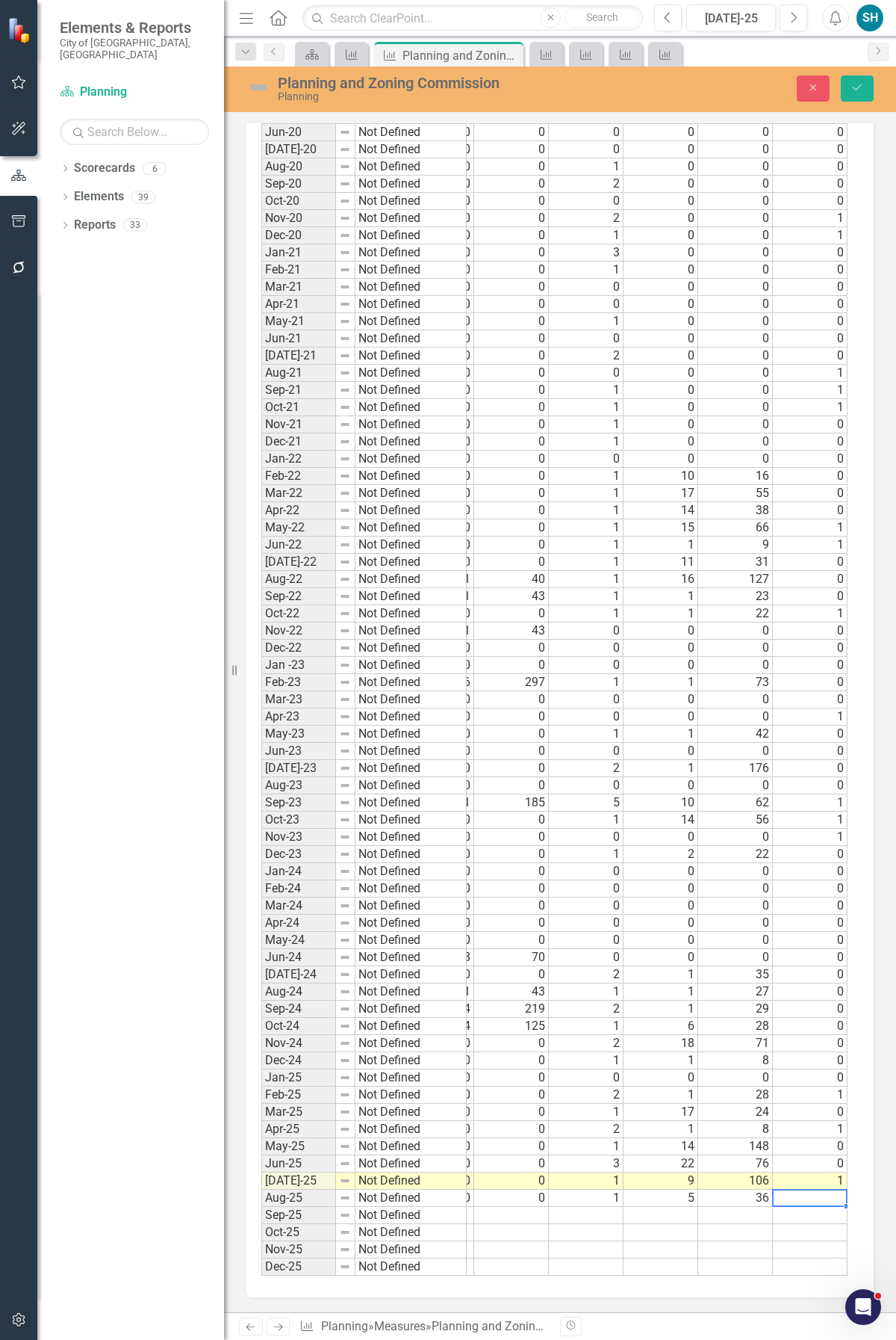
type textarea "0"
